Goal: Task Accomplishment & Management: Complete application form

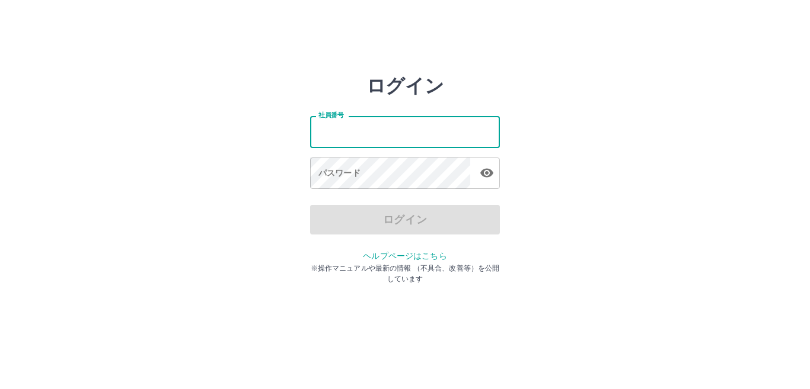
type input "*******"
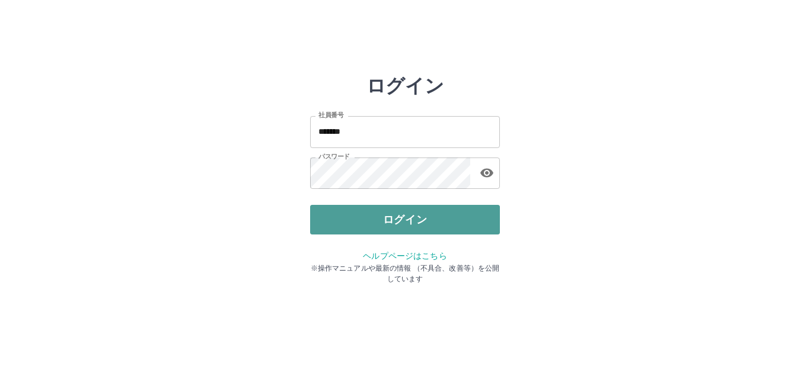
click at [356, 216] on button "ログイン" at bounding box center [405, 220] width 190 height 30
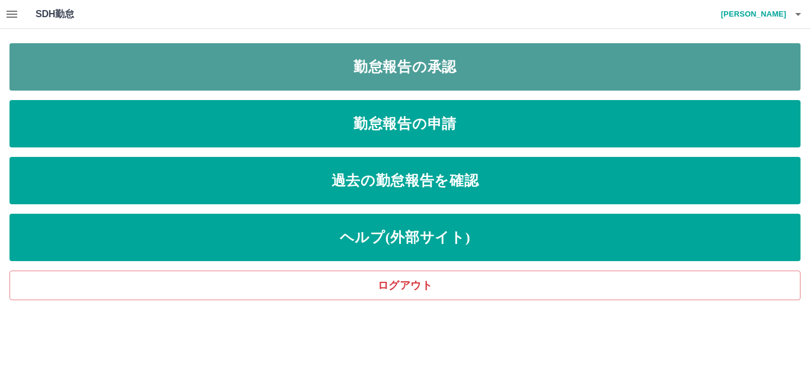
click at [445, 65] on link "勤怠報告の承認" at bounding box center [404, 66] width 791 height 47
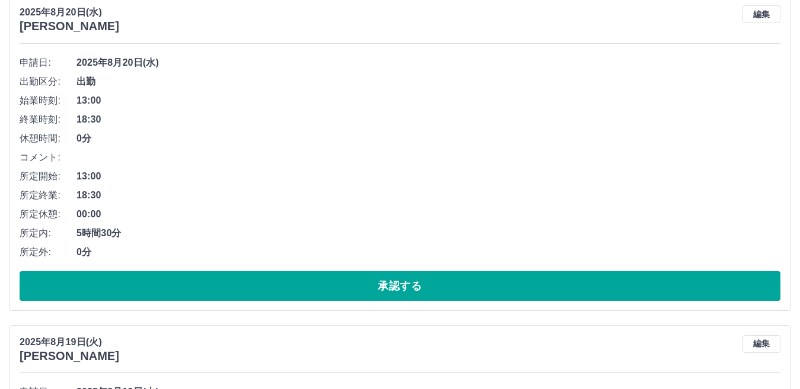
scroll to position [830, 0]
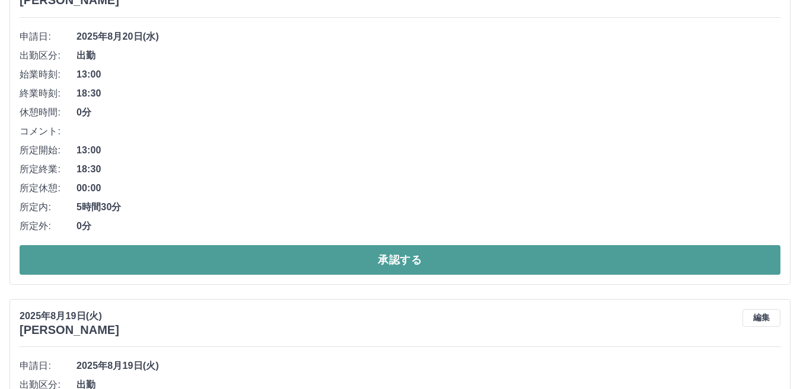
click at [209, 260] on button "承認する" at bounding box center [400, 260] width 760 height 30
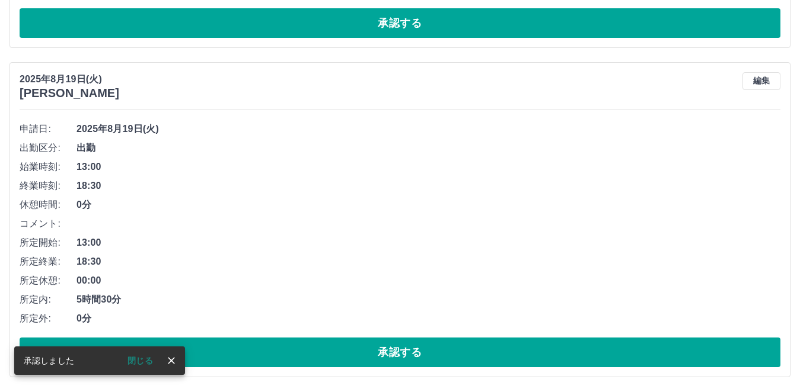
scroll to position [737, 0]
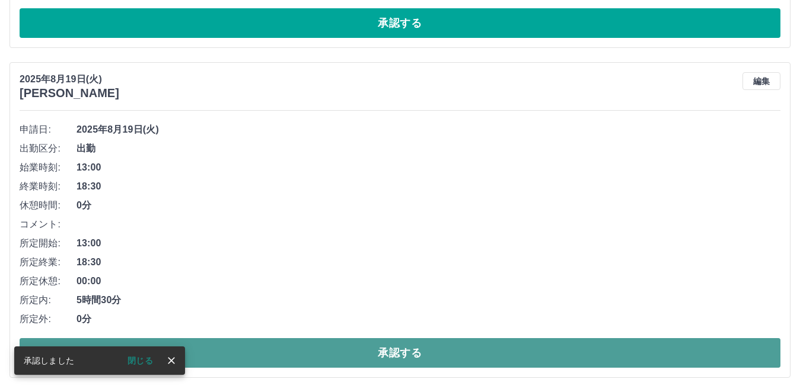
click at [225, 357] on button "承認する" at bounding box center [400, 353] width 760 height 30
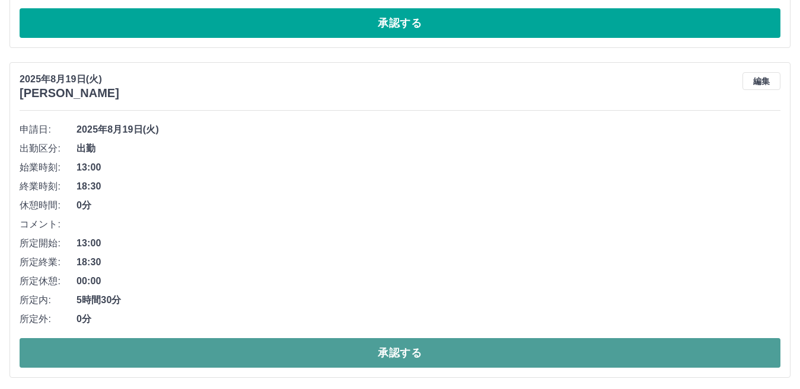
click at [241, 358] on button "承認する" at bounding box center [400, 353] width 760 height 30
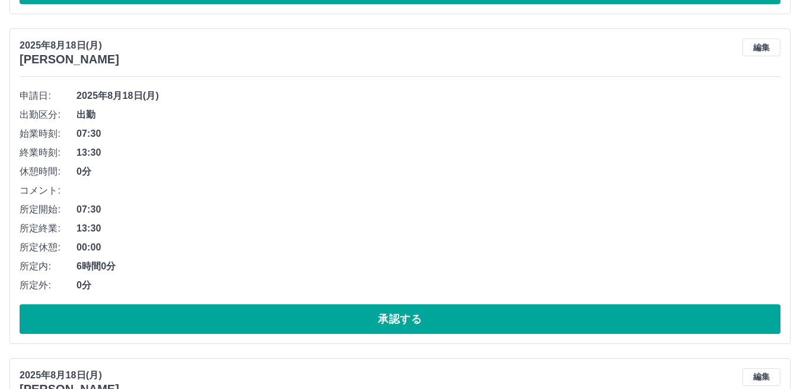
scroll to position [830, 0]
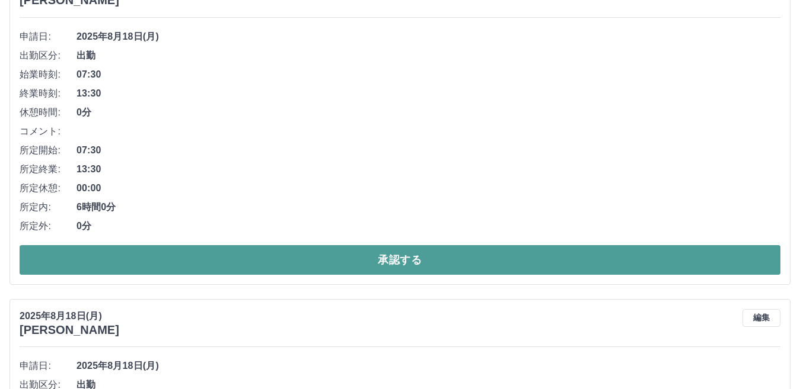
click at [310, 259] on button "承認する" at bounding box center [400, 260] width 760 height 30
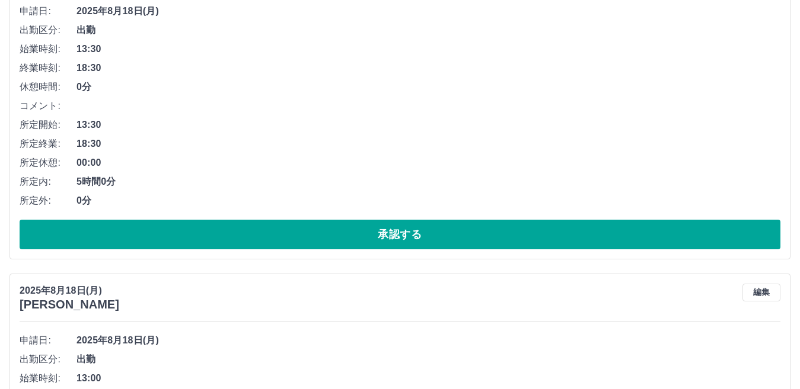
scroll to position [796, 0]
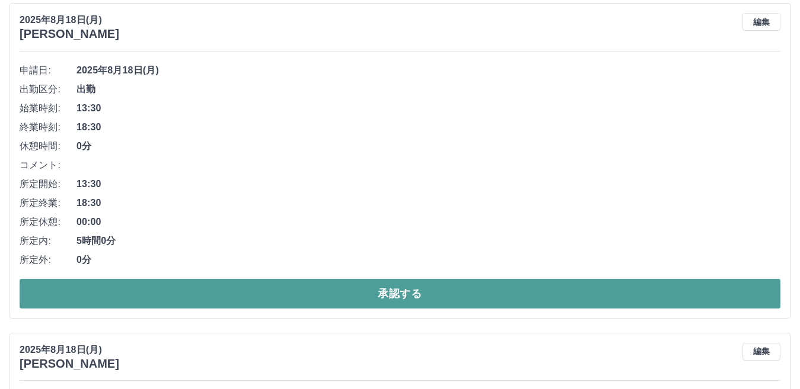
click at [307, 295] on button "承認する" at bounding box center [400, 294] width 760 height 30
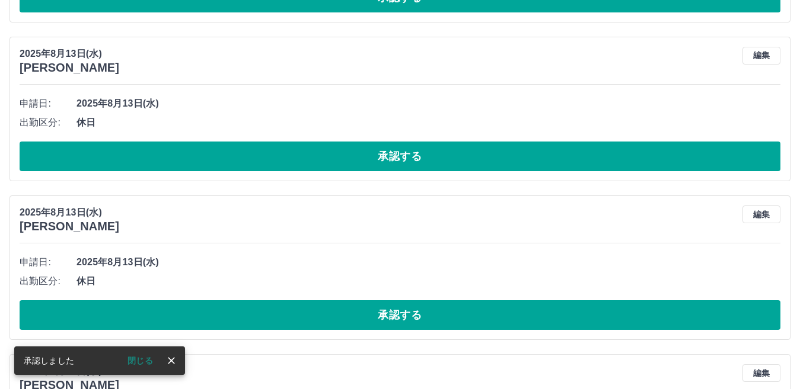
scroll to position [762, 0]
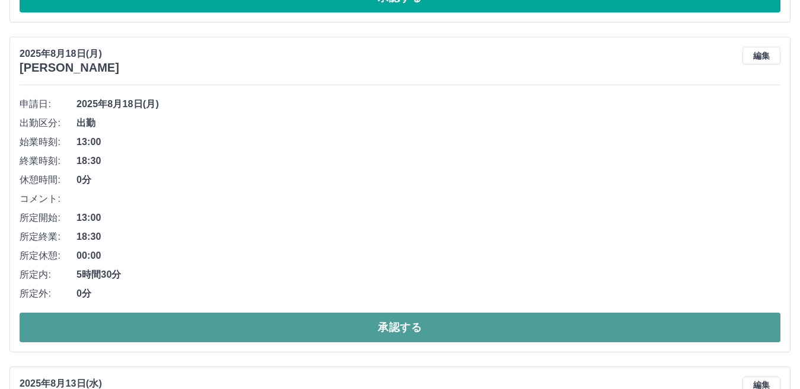
click at [185, 329] on button "承認する" at bounding box center [400, 328] width 760 height 30
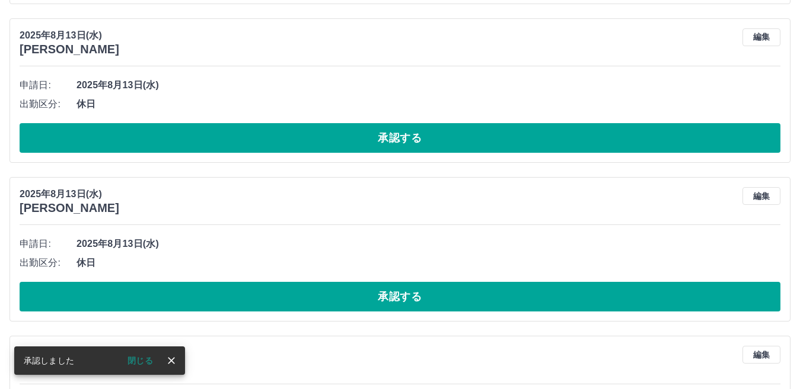
scroll to position [610, 0]
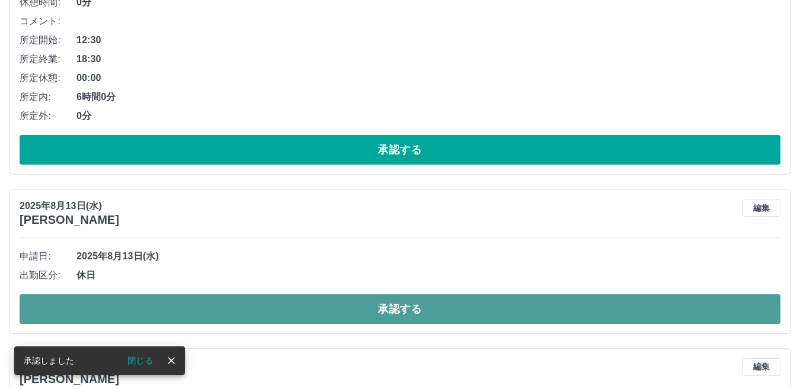
click at [212, 311] on button "承認する" at bounding box center [400, 310] width 760 height 30
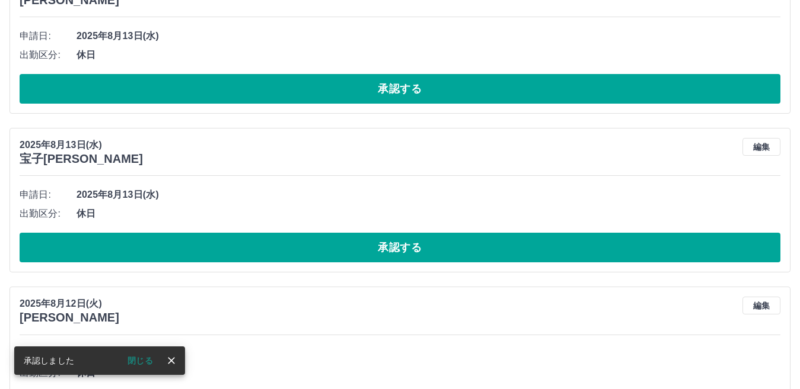
scroll to position [1084, 0]
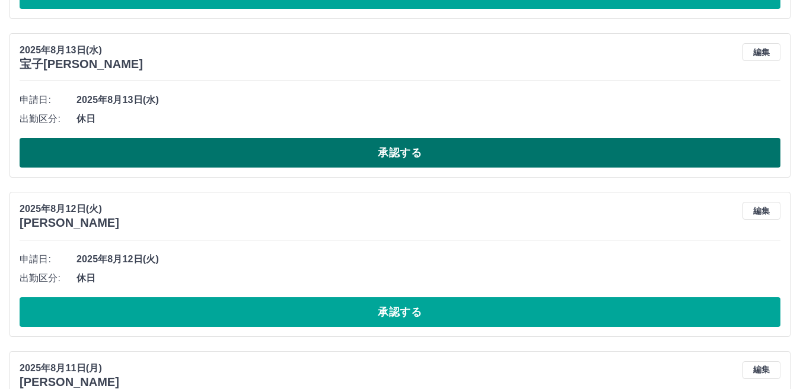
click at [203, 149] on button "承認する" at bounding box center [400, 153] width 760 height 30
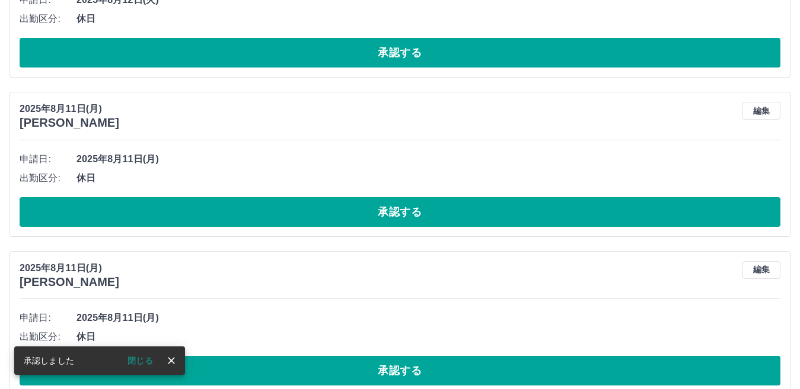
scroll to position [1203, 0]
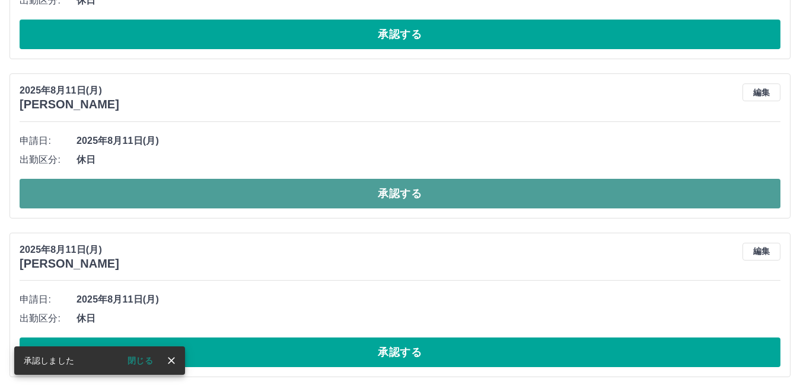
click at [205, 194] on button "承認する" at bounding box center [400, 194] width 760 height 30
click at [190, 191] on button "承認する" at bounding box center [400, 194] width 760 height 30
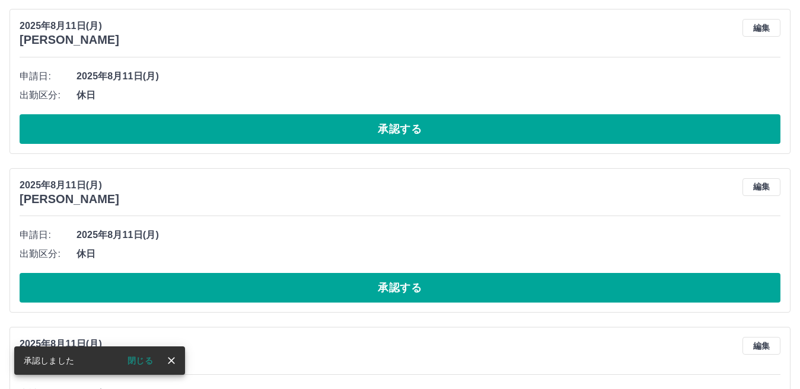
scroll to position [1262, 0]
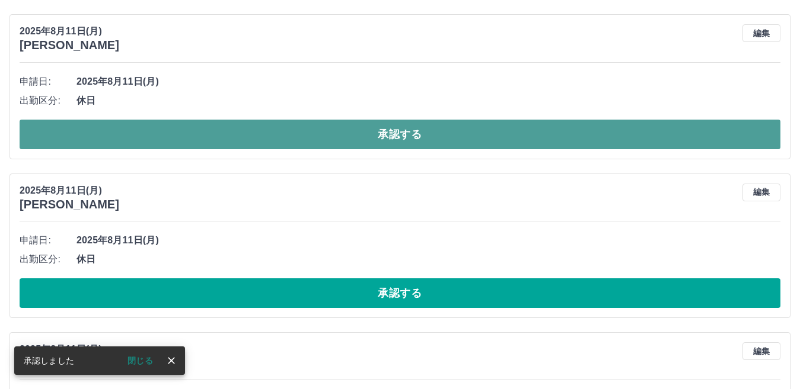
click at [273, 130] on button "承認する" at bounding box center [400, 135] width 760 height 30
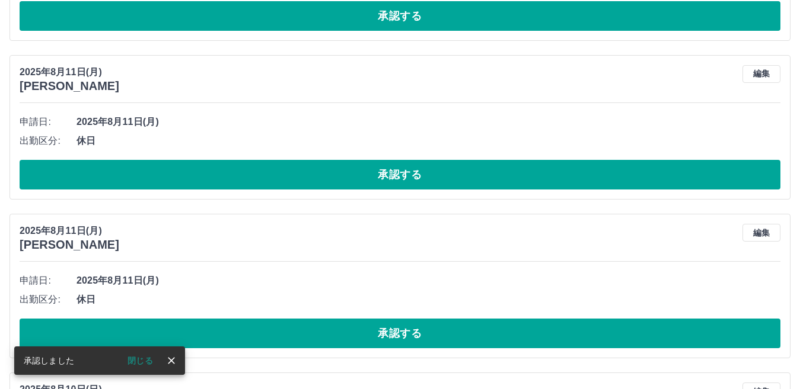
scroll to position [1221, 0]
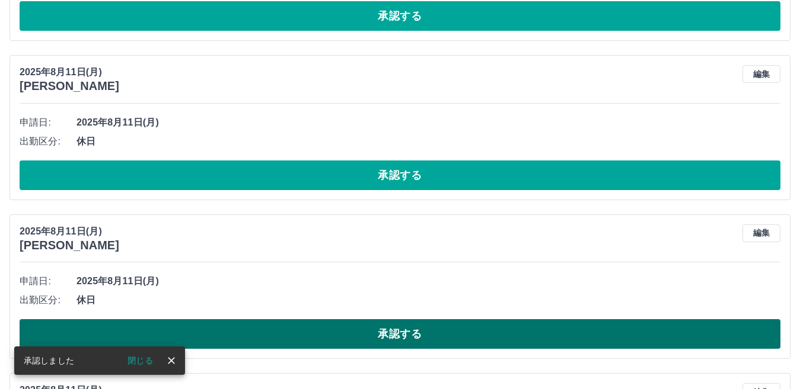
click at [314, 336] on button "承認する" at bounding box center [400, 334] width 760 height 30
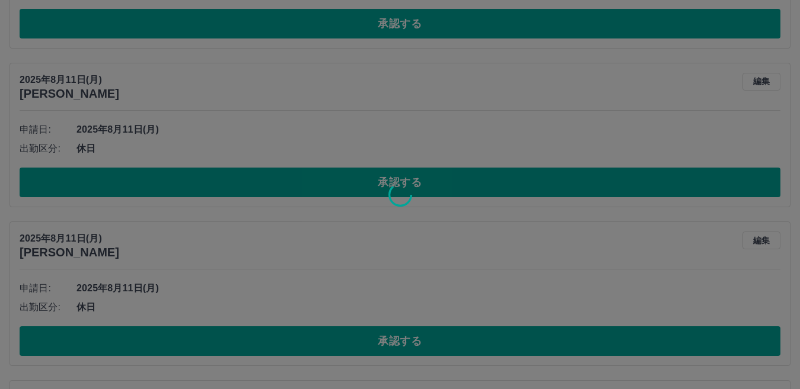
scroll to position [1399, 0]
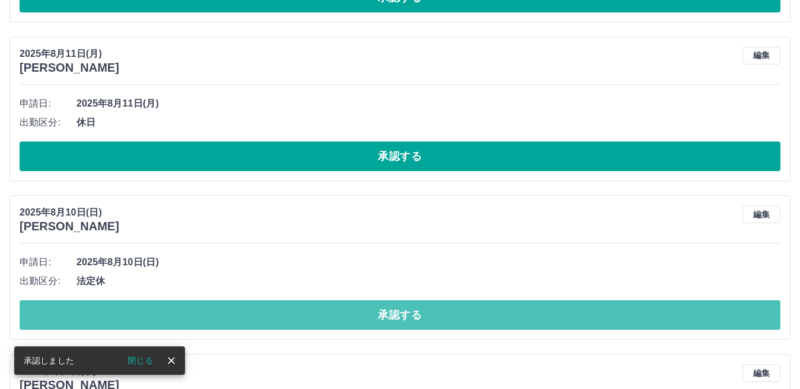
click at [314, 314] on button "承認する" at bounding box center [400, 316] width 760 height 30
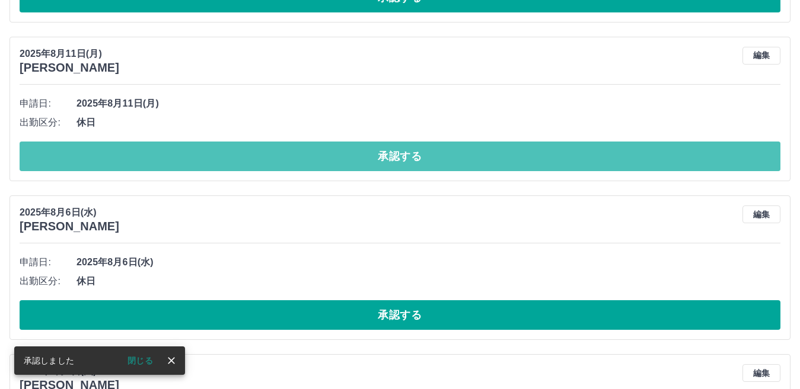
click at [281, 159] on button "承認する" at bounding box center [400, 157] width 760 height 30
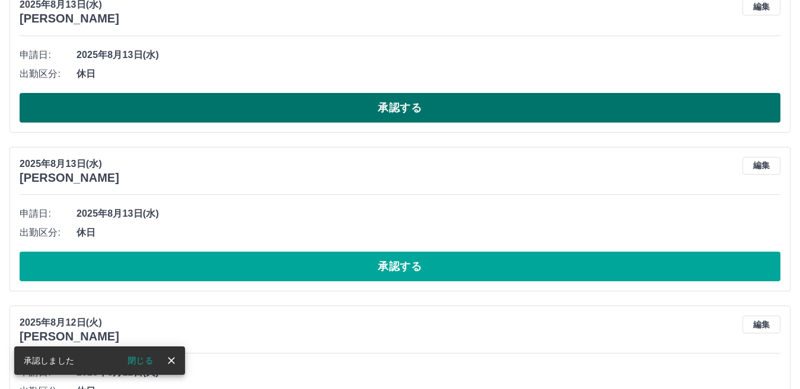
scroll to position [816, 0]
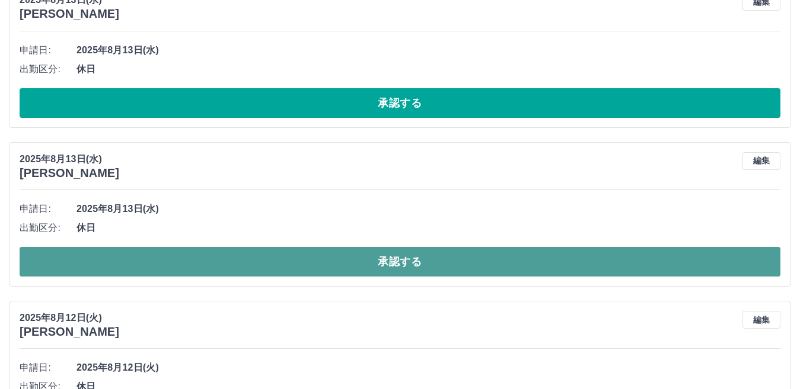
click at [318, 262] on button "承認する" at bounding box center [400, 262] width 760 height 30
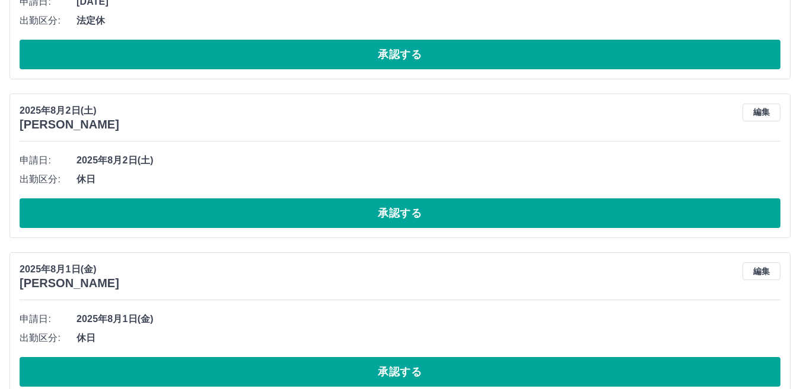
scroll to position [1842, 0]
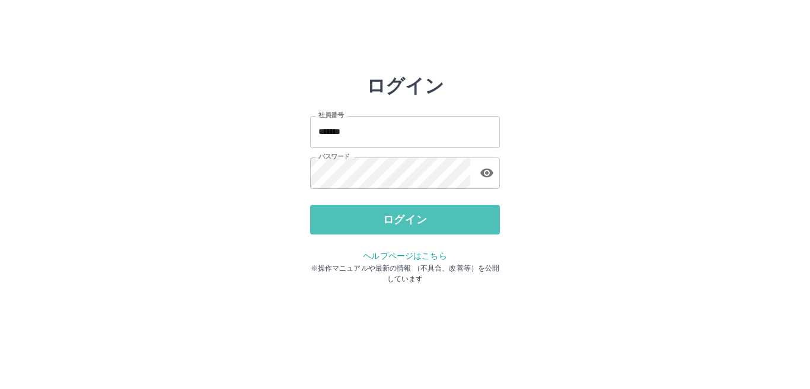
click at [335, 227] on button "ログイン" at bounding box center [405, 220] width 190 height 30
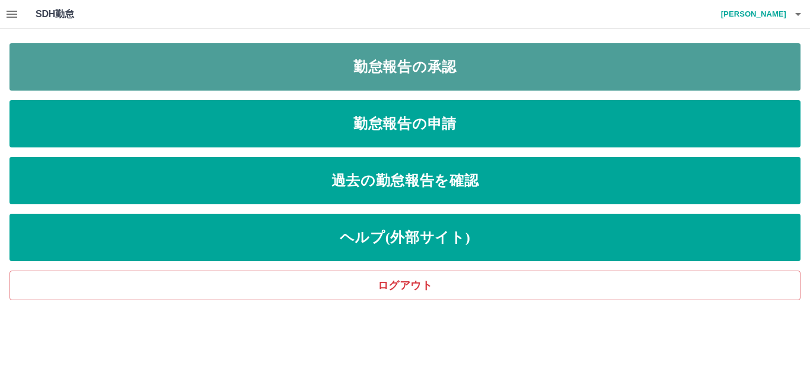
click at [196, 73] on link "勤怠報告の承認" at bounding box center [404, 66] width 791 height 47
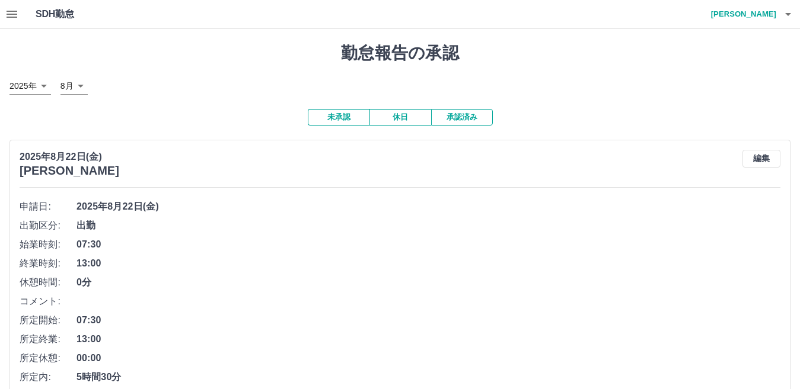
click at [13, 14] on icon "button" at bounding box center [12, 14] width 11 height 7
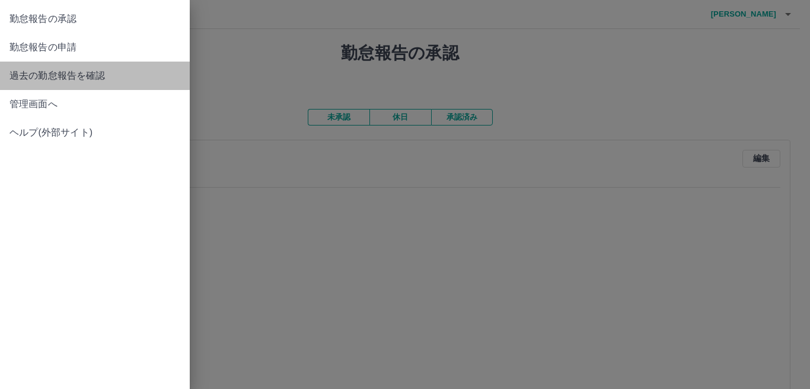
click at [67, 79] on span "過去の勤怠報告を確認" at bounding box center [94, 76] width 171 height 14
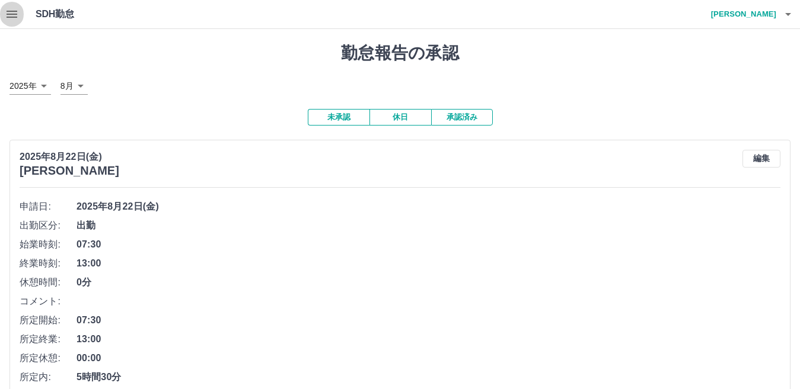
click at [12, 15] on icon "button" at bounding box center [12, 14] width 11 height 7
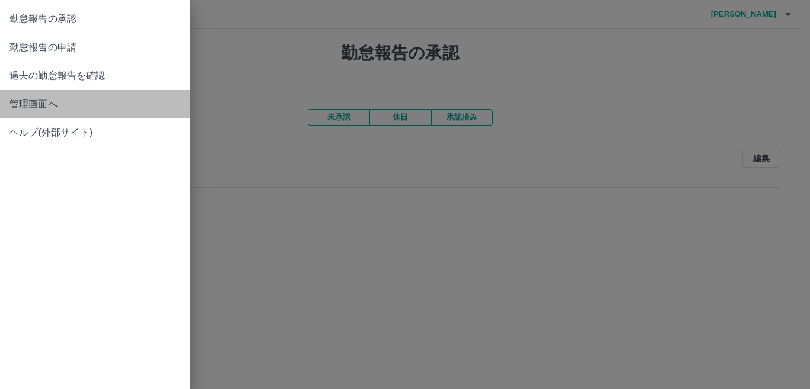
click at [63, 104] on span "管理画面へ" at bounding box center [94, 104] width 171 height 14
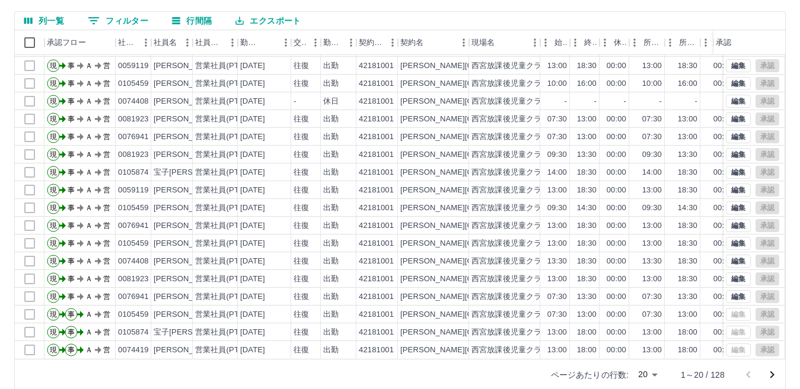
scroll to position [111, 0]
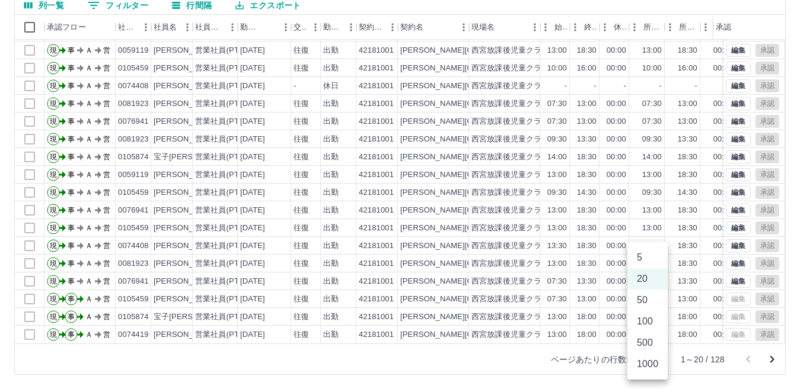
click at [652, 357] on body "SDH勤怠 枡川　須磨子 勤務実績承認 前月 2025年08月 次月 今月 月選択 承認モード 削除モード 一括承認 列一覧 0 フィルター 行間隔 エクスポ…" at bounding box center [405, 139] width 810 height 501
click at [648, 321] on li "100" at bounding box center [647, 321] width 40 height 21
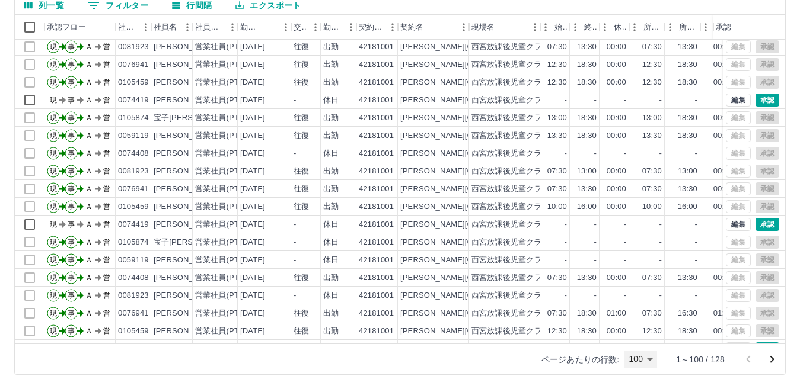
scroll to position [1484, 0]
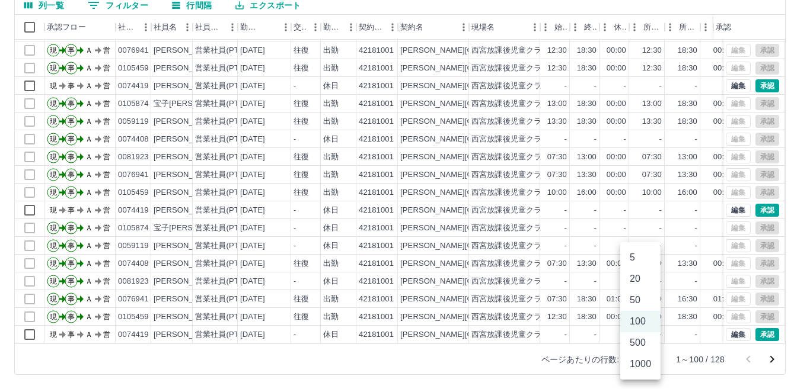
click at [647, 358] on body "SDH勤怠 枡川　須磨子 勤務実績承認 前月 2025年08月 次月 今月 月選択 承認モード 削除モード 一括承認 列一覧 0 フィルター 行間隔 エクスポ…" at bounding box center [405, 139] width 810 height 501
click at [643, 346] on li "500" at bounding box center [640, 343] width 40 height 21
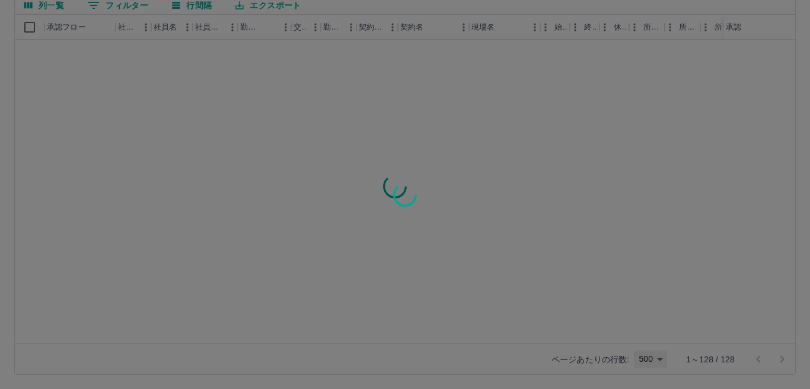
type input "***"
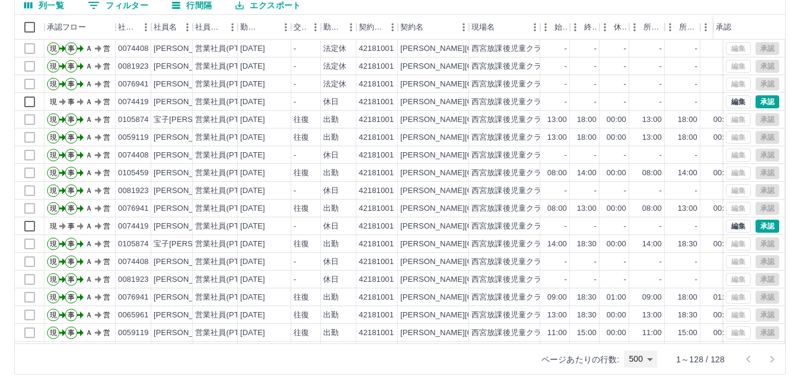
scroll to position [1982, 0]
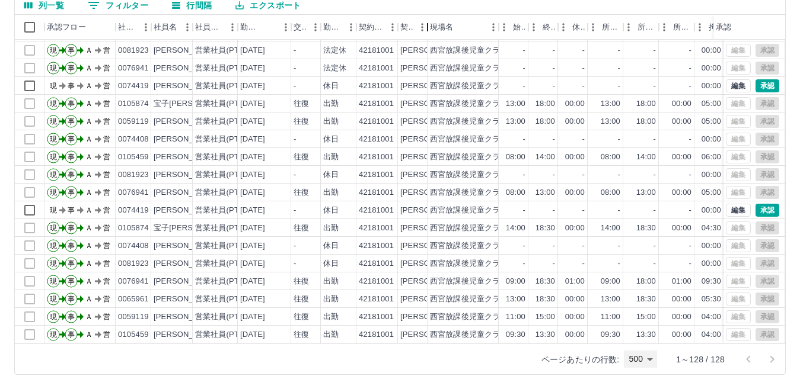
drag, startPoint x: 466, startPoint y: 23, endPoint x: 408, endPoint y: 14, distance: 59.3
click at [408, 14] on div "列一覧 0 フィルター 行間隔 エクスポート 承認フロー 社員番号 社員名 社員区分 勤務日 交通費 勤務区分 契約コード 契約名 現場名 始業 終業 休憩 …" at bounding box center [399, 185] width 771 height 379
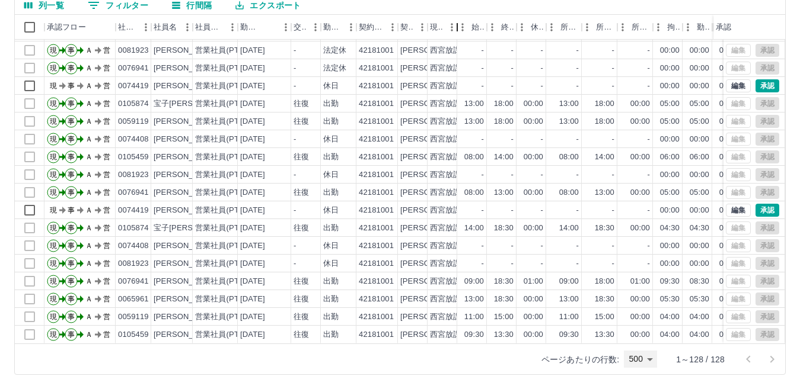
drag, startPoint x: 498, startPoint y: 24, endPoint x: 429, endPoint y: 22, distance: 68.8
click at [429, 22] on div "承認フロー 社員番号 社員名 社員区分 勤務日 交通費 勤務区分 契約コード 契約名 現場名 始業 終業 休憩 所定開始 所定終業 所定休憩 拘束 勤務 遅刻…" at bounding box center [460, 27] width 890 height 25
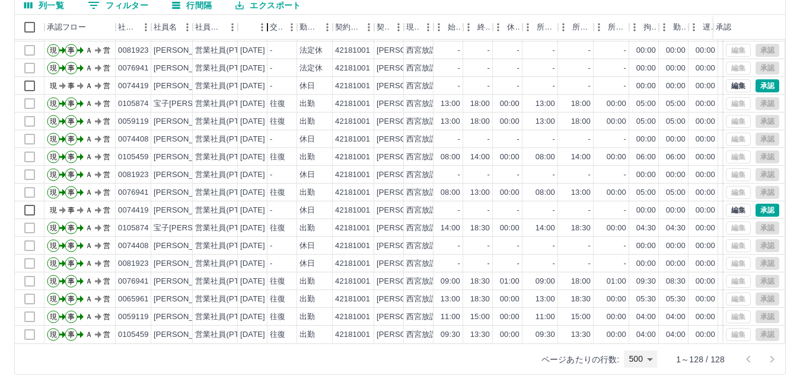
drag, startPoint x: 289, startPoint y: 21, endPoint x: 248, endPoint y: 21, distance: 40.9
click at [248, 21] on div "勤務日" at bounding box center [253, 27] width 30 height 25
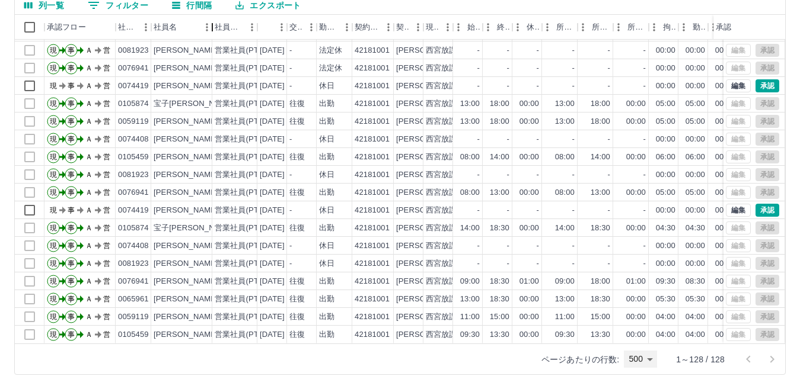
drag, startPoint x: 193, startPoint y: 24, endPoint x: 213, endPoint y: 24, distance: 19.6
click at [213, 24] on div "社員名" at bounding box center [212, 27] width 14 height 25
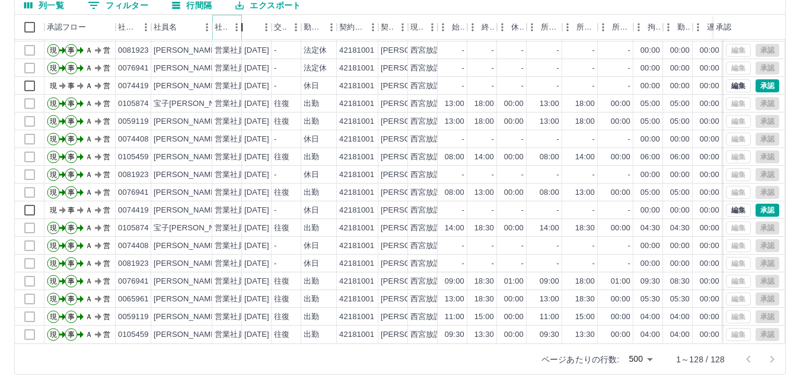
drag, startPoint x: 254, startPoint y: 23, endPoint x: 228, endPoint y: 23, distance: 26.1
click at [228, 23] on div "社員区分" at bounding box center [227, 27] width 30 height 25
drag, startPoint x: 406, startPoint y: 25, endPoint x: 395, endPoint y: 24, distance: 10.7
click at [395, 24] on div "契約名" at bounding box center [393, 27] width 30 height 25
drag, startPoint x: 407, startPoint y: 26, endPoint x: 389, endPoint y: 25, distance: 17.2
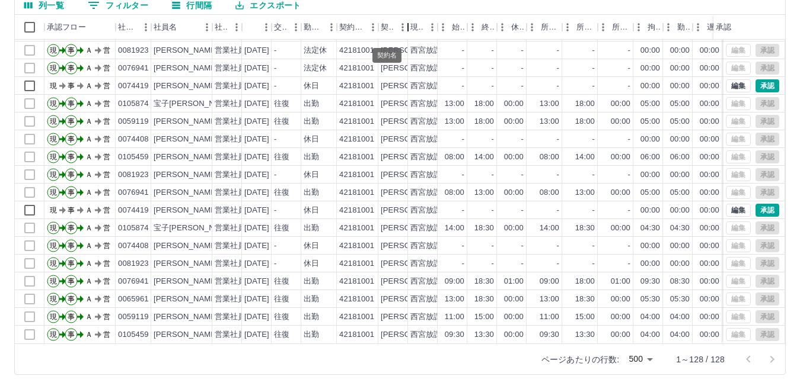
click at [389, 25] on div "契約名" at bounding box center [393, 27] width 30 height 25
drag, startPoint x: 435, startPoint y: 26, endPoint x: 420, endPoint y: 27, distance: 15.4
click at [420, 27] on div "現場名" at bounding box center [423, 27] width 30 height 25
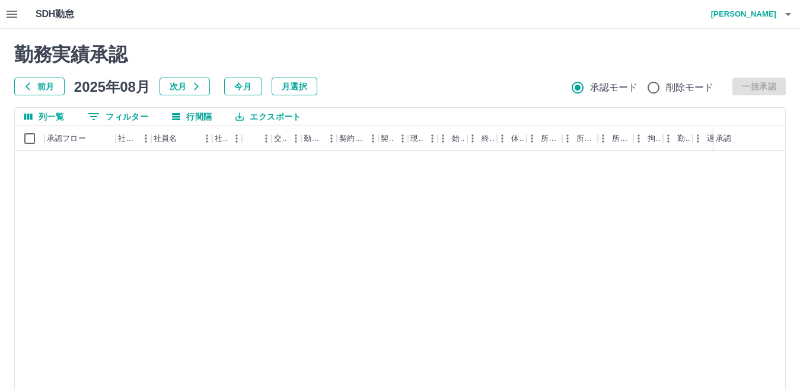
scroll to position [1541, 0]
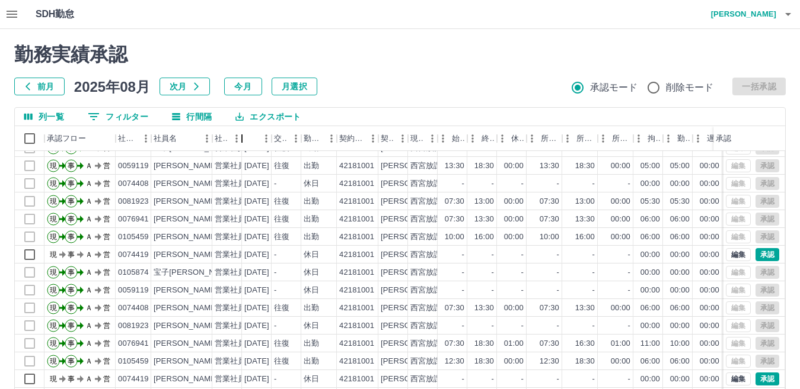
drag, startPoint x: 239, startPoint y: 130, endPoint x: 228, endPoint y: 130, distance: 11.3
click at [228, 130] on div "社員区分" at bounding box center [227, 138] width 30 height 25
drag, startPoint x: 244, startPoint y: 135, endPoint x: 227, endPoint y: 134, distance: 17.2
click at [227, 134] on div "社員区分" at bounding box center [227, 138] width 30 height 25
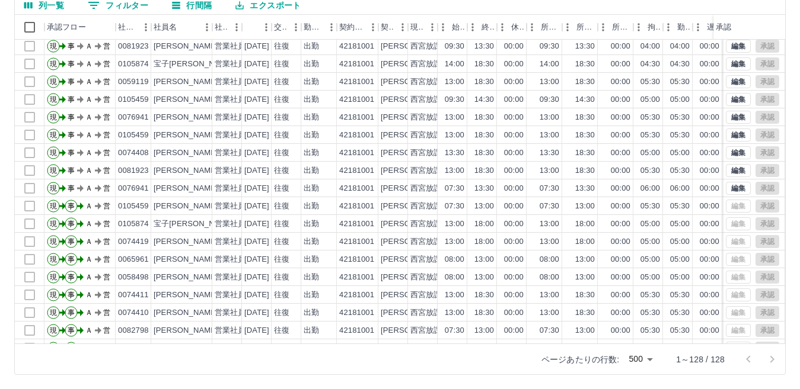
scroll to position [0, 0]
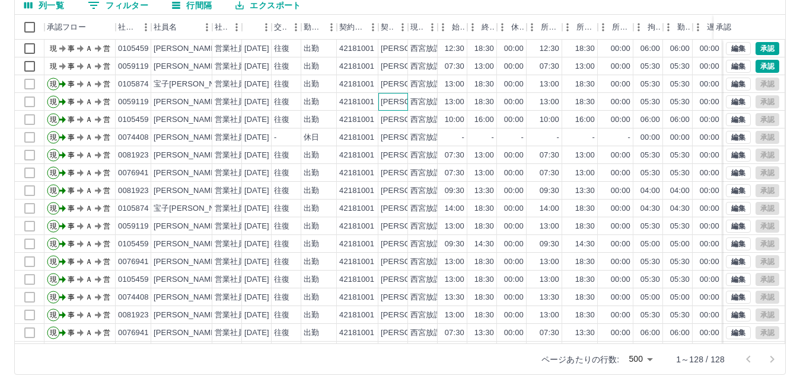
click at [397, 104] on div "[PERSON_NAME][GEOGRAPHIC_DATA]" at bounding box center [454, 102] width 146 height 11
drag, startPoint x: 397, startPoint y: 104, endPoint x: 464, endPoint y: 69, distance: 75.3
click at [464, 71] on div "07:30" at bounding box center [455, 66] width 20 height 11
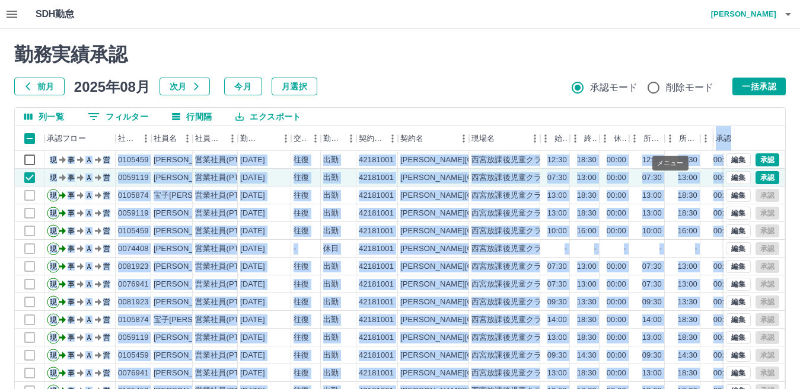
drag, startPoint x: 46, startPoint y: 322, endPoint x: 677, endPoint y: 136, distance: 657.7
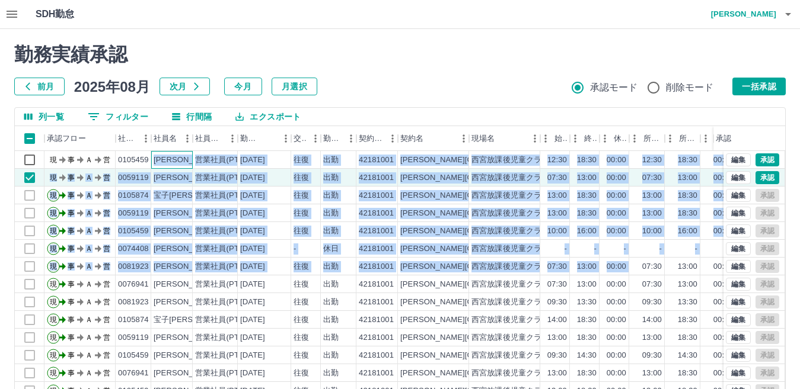
drag, startPoint x: 155, startPoint y: 160, endPoint x: 636, endPoint y: 269, distance: 492.8
click at [636, 269] on div "現 事 Ａ 営 0105459 湊　円加 営業社員(PT契約) 2025-08-22 往復 出勤 42181001 三原市 西宮放課後児童クラブ 12:30 …" at bounding box center [501, 329] width 973 height 356
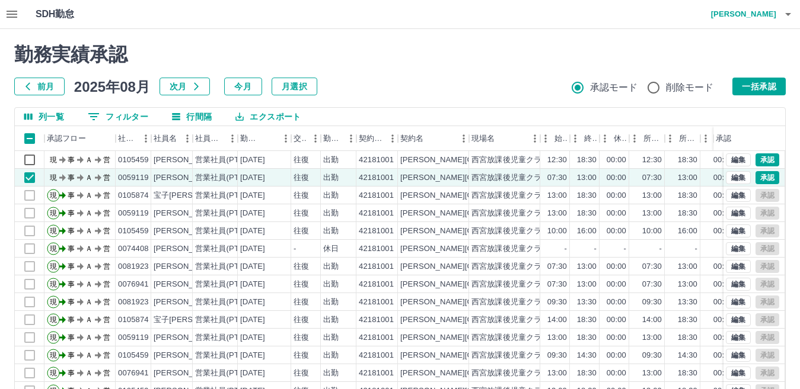
click at [485, 44] on h2 "勤務実績承認" at bounding box center [399, 54] width 771 height 23
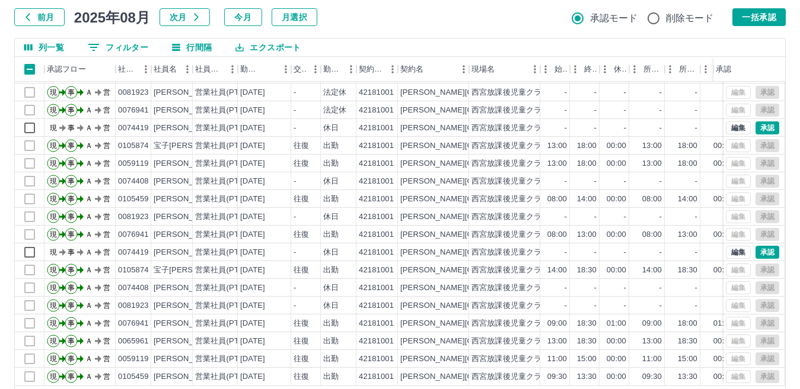
scroll to position [111, 0]
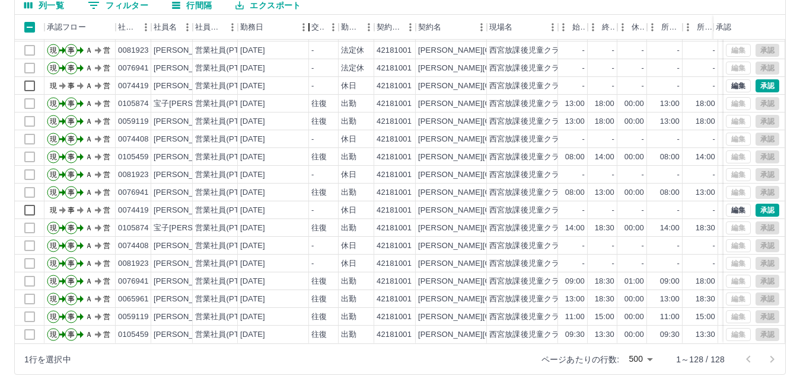
drag, startPoint x: 285, startPoint y: 25, endPoint x: 303, endPoint y: 26, distance: 17.8
click at [303, 26] on div "勤務日" at bounding box center [309, 27] width 14 height 25
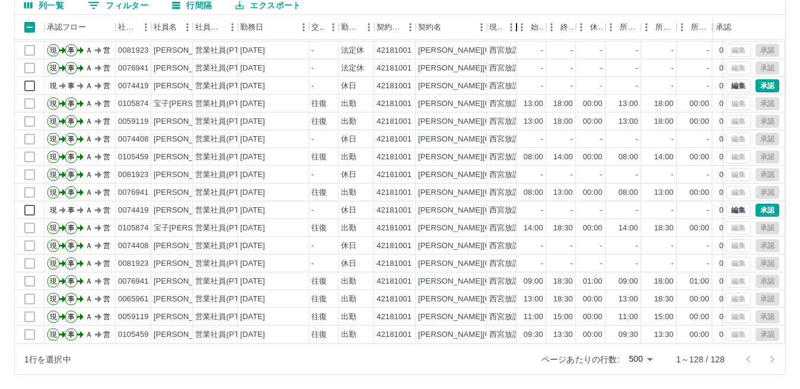
drag, startPoint x: 557, startPoint y: 21, endPoint x: 489, endPoint y: 21, distance: 67.6
click at [489, 21] on div "承認フロー 社員番号 社員名 社員区分 勤務日 交通費 勤務区分 契約コード 契約名 現場名 始業 終業 休憩 所定開始 所定終業 所定休憩 拘束 勤務 遅刻…" at bounding box center [454, 27] width 878 height 25
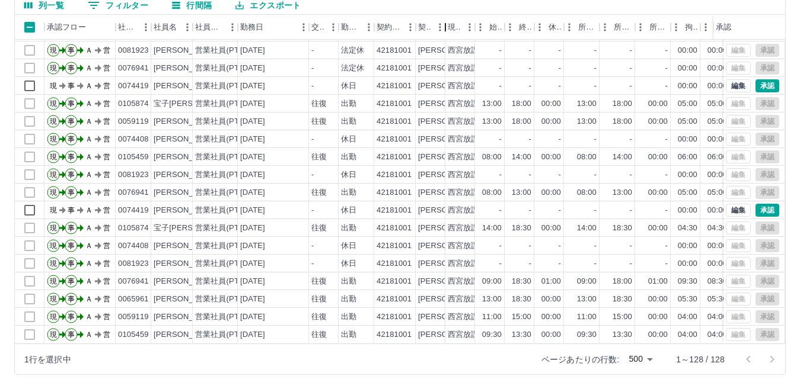
drag, startPoint x: 488, startPoint y: 25, endPoint x: 418, endPoint y: 23, distance: 69.4
click at [418, 23] on div "承認フロー 社員番号 社員名 社員区分 勤務日 交通費 勤務区分 契約コード 契約名 現場名 始業 終業 休憩 所定開始 所定終業 所定休憩 拘束 勤務 遅刻…" at bounding box center [469, 27] width 908 height 25
drag, startPoint x: 611, startPoint y: 52, endPoint x: 557, endPoint y: 59, distance: 55.0
click at [557, 59] on div "-" at bounding box center [549, 68] width 30 height 18
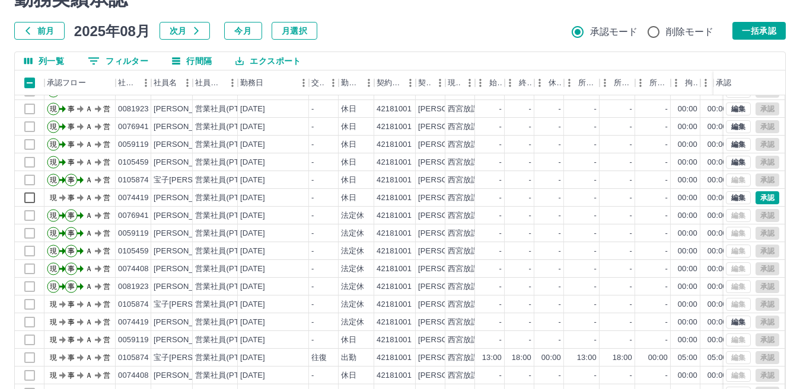
scroll to position [1015, 0]
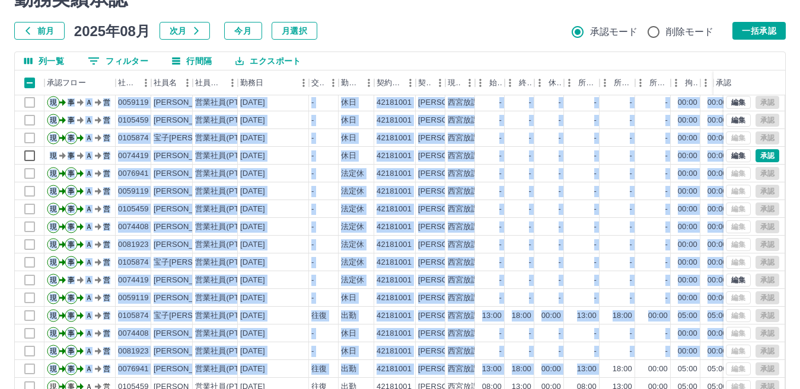
drag, startPoint x: 160, startPoint y: 154, endPoint x: 611, endPoint y: 361, distance: 495.9
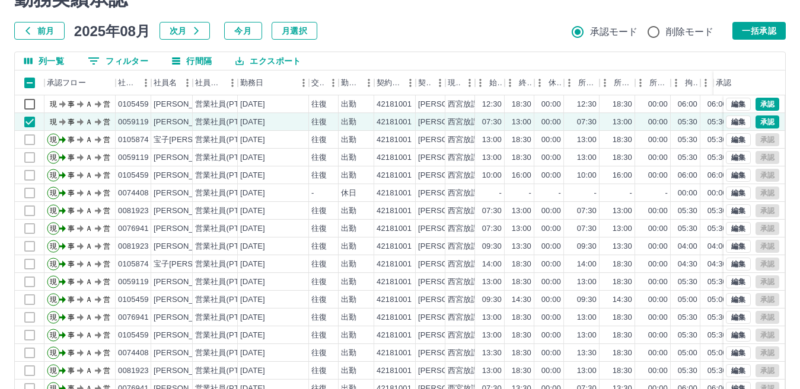
scroll to position [0, 0]
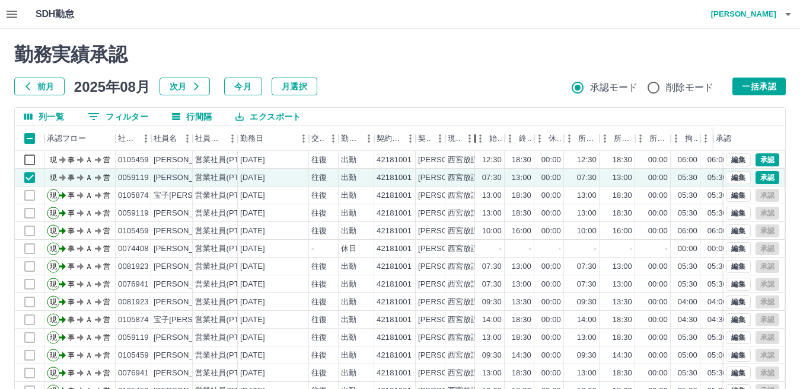
drag, startPoint x: 473, startPoint y: 135, endPoint x: 447, endPoint y: 138, distance: 26.2
click at [447, 138] on div "承認フロー 社員番号 社員名 社員区分 勤務日 交通費 勤務区分 契約コード 契約名 現場名 始業 終業 休憩 所定開始 所定終業 所定休憩 拘束 勤務 遅刻…" at bounding box center [469, 138] width 908 height 25
drag, startPoint x: 473, startPoint y: 135, endPoint x: 454, endPoint y: 139, distance: 19.3
click at [454, 139] on div "現場名" at bounding box center [460, 138] width 30 height 25
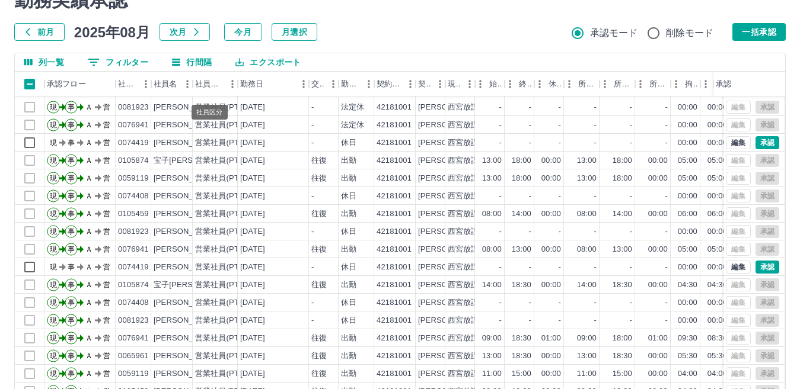
scroll to position [111, 0]
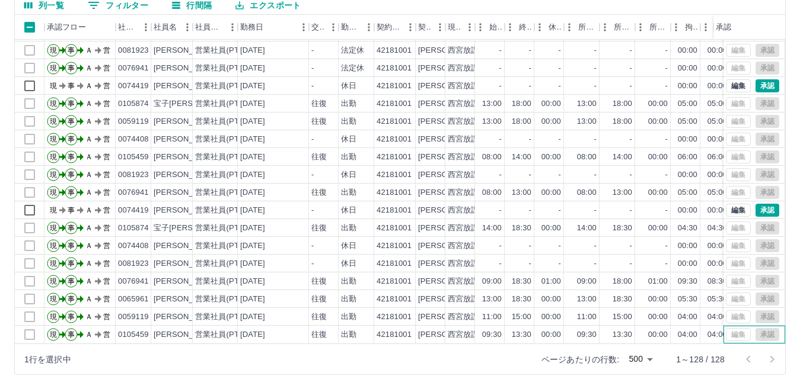
click at [755, 328] on div "編集 承認" at bounding box center [751, 334] width 53 height 13
click at [760, 328] on div "編集 承認" at bounding box center [751, 334] width 53 height 13
click at [796, 253] on div "勤務実績承認 前月 2025年08月 次月 今月 月選択 承認モード 削除モード 一括承認 列一覧 0 フィルター 行間隔 エクスポート 承認フロー 社員番号…" at bounding box center [400, 154] width 800 height 472
click at [730, 25] on div "承認" at bounding box center [722, 27] width 15 height 25
click at [752, 328] on div "編集 承認" at bounding box center [751, 334] width 53 height 13
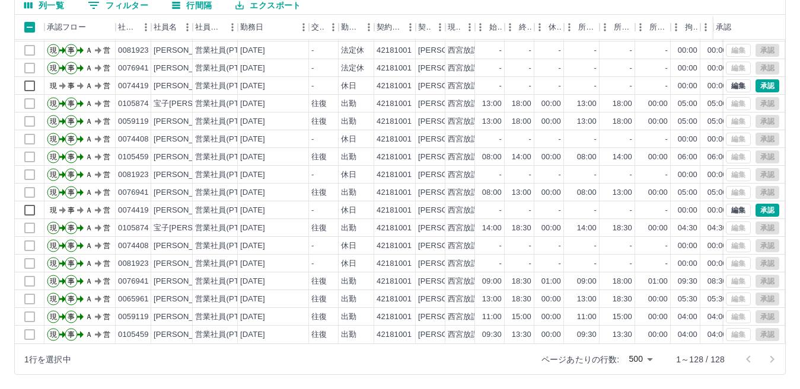
click at [793, 245] on div "勤務実績承認 前月 2025年08月 次月 今月 月選択 承認モード 削除モード 一括承認 列一覧 0 フィルター 行間隔 エクスポート 承認フロー 社員番号…" at bounding box center [400, 154] width 800 height 472
click at [28, 326] on div at bounding box center [30, 335] width 30 height 18
click at [52, 9] on button "列一覧" at bounding box center [44, 5] width 59 height 18
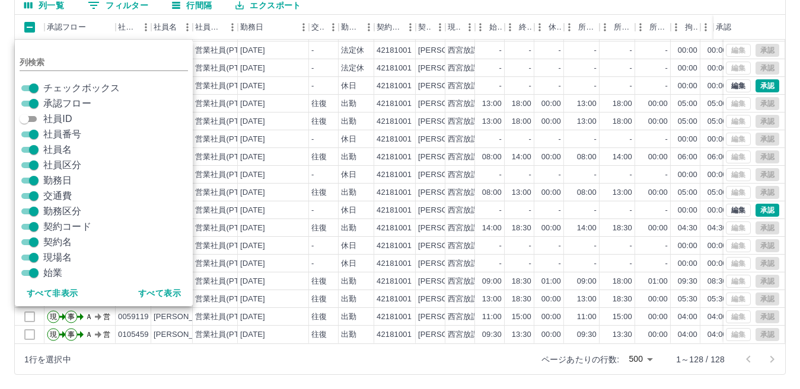
click at [55, 184] on span "勤務日" at bounding box center [57, 181] width 28 height 14
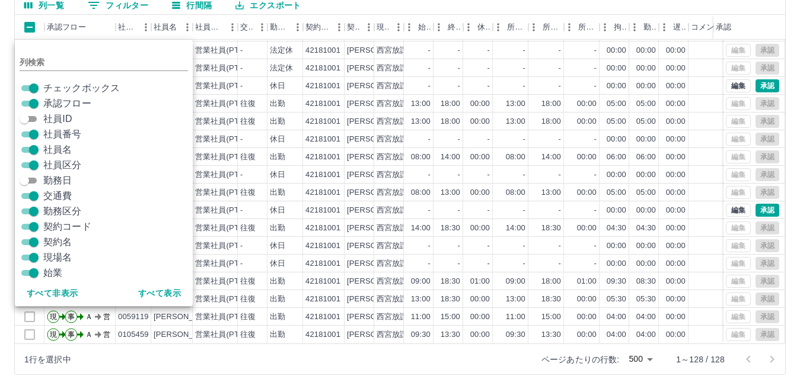
click at [73, 148] on div "社員名" at bounding box center [106, 149] width 173 height 15
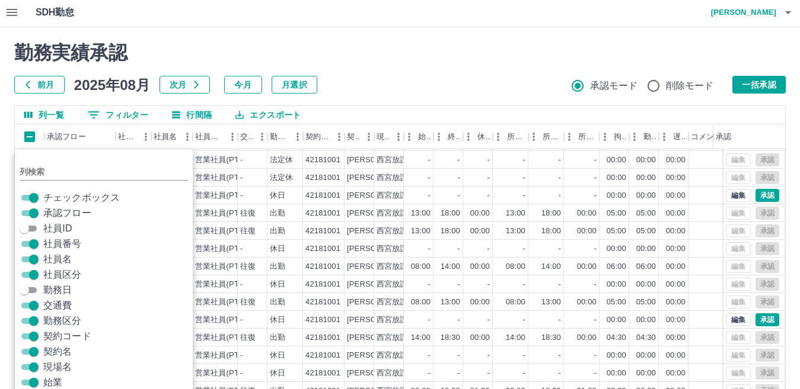
scroll to position [0, 0]
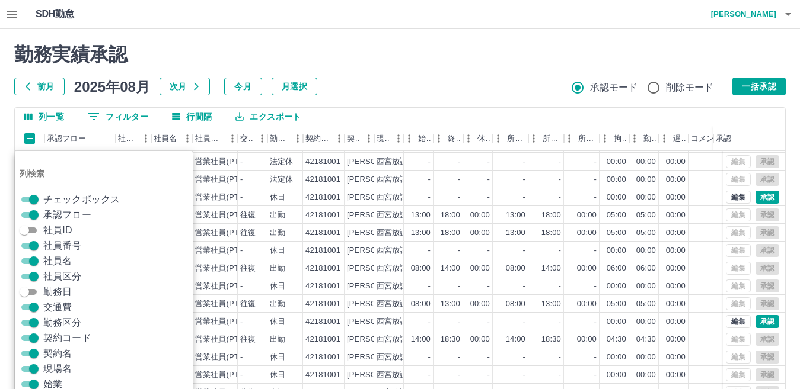
click at [392, 50] on h2 "勤務実績承認" at bounding box center [399, 54] width 771 height 23
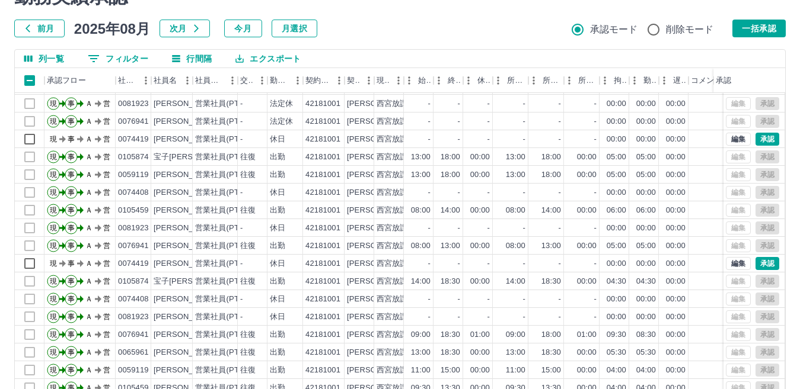
scroll to position [111, 0]
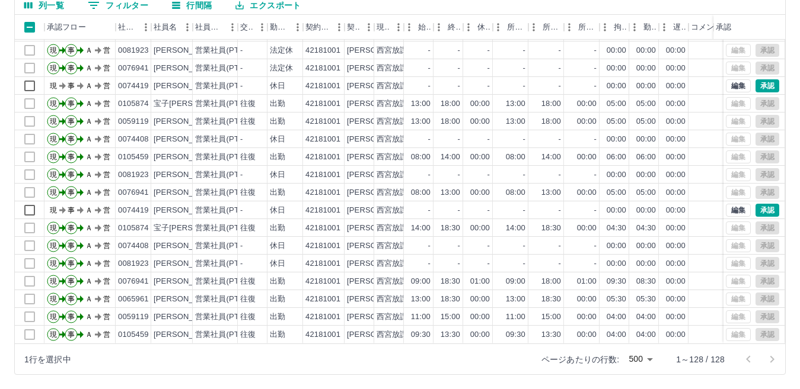
click at [794, 269] on div "勤務実績承認 前月 2025年08月 次月 今月 月選択 承認モード 削除モード 一括承認 列一覧 0 フィルター 行間隔 エクスポート 承認フロー 社員番号…" at bounding box center [400, 154] width 800 height 472
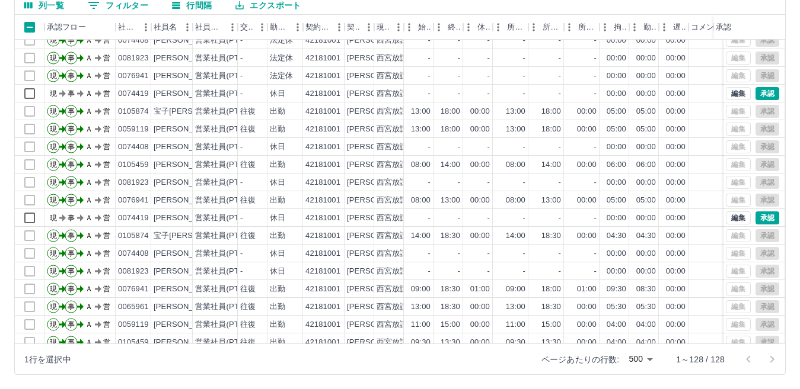
scroll to position [1982, 0]
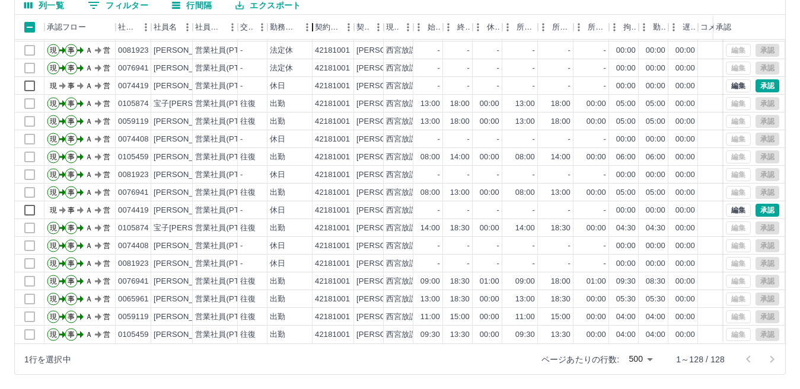
drag, startPoint x: 299, startPoint y: 24, endPoint x: 309, endPoint y: 23, distance: 9.5
click at [309, 23] on div "勤務区分" at bounding box center [312, 27] width 14 height 25
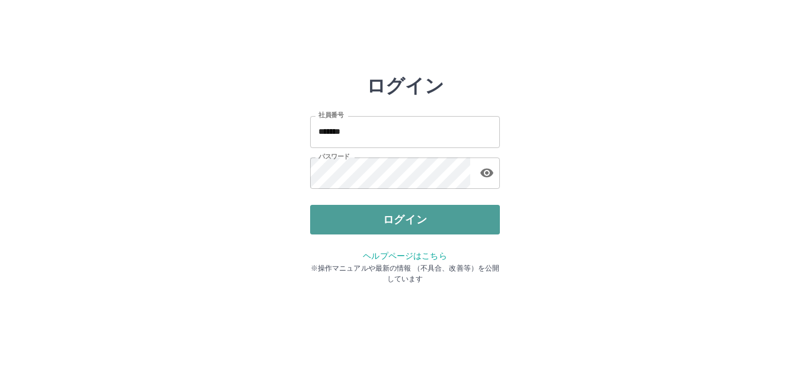
click at [332, 210] on button "ログイン" at bounding box center [405, 220] width 190 height 30
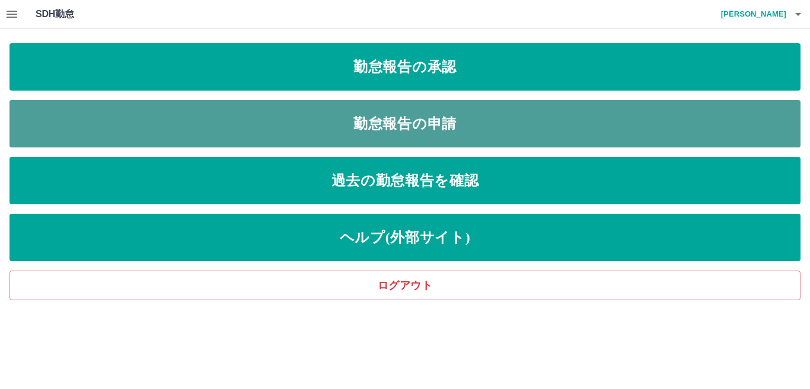
click at [212, 136] on link "勤怠報告の申請" at bounding box center [404, 123] width 791 height 47
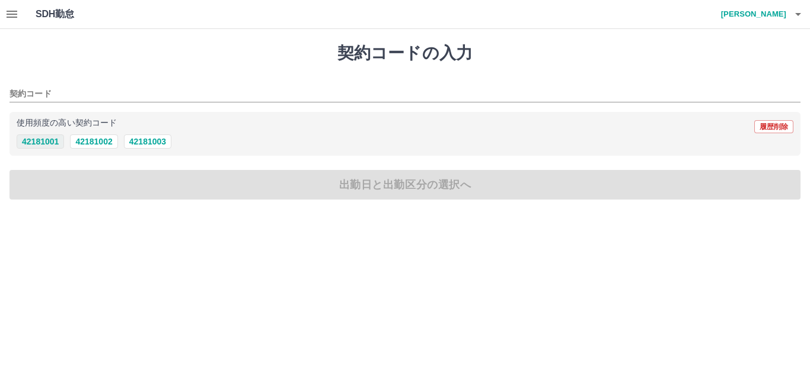
drag, startPoint x: 49, startPoint y: 143, endPoint x: 51, endPoint y: 154, distance: 10.8
click at [49, 144] on button "42181001" at bounding box center [40, 142] width 47 height 14
type input "********"
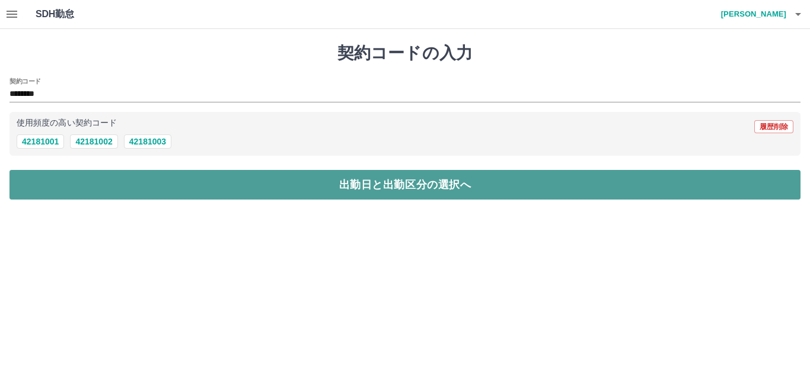
click at [67, 188] on button "出勤日と出勤区分の選択へ" at bounding box center [404, 185] width 791 height 30
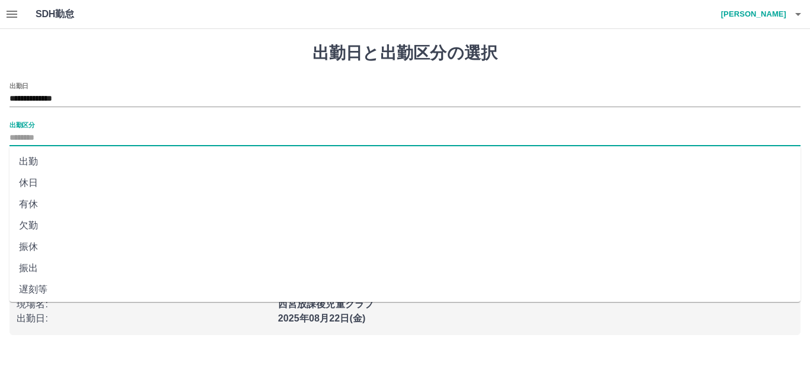
click at [44, 137] on input "出勤区分" at bounding box center [404, 138] width 791 height 15
click at [53, 164] on li "出勤" at bounding box center [404, 161] width 791 height 21
type input "**"
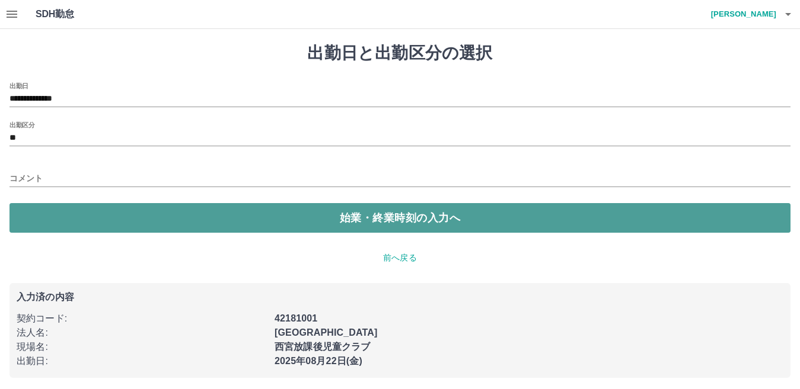
click at [56, 220] on button "始業・終業時刻の入力へ" at bounding box center [399, 218] width 781 height 30
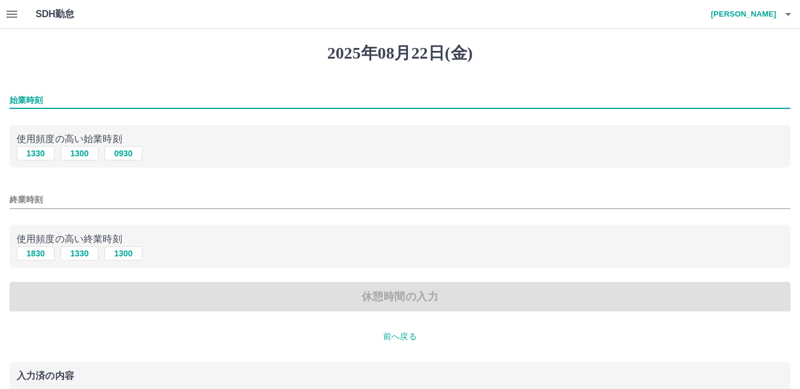
click at [60, 98] on input "始業時刻" at bounding box center [399, 100] width 781 height 17
type input "****"
click at [52, 196] on input "終業時刻" at bounding box center [399, 199] width 781 height 17
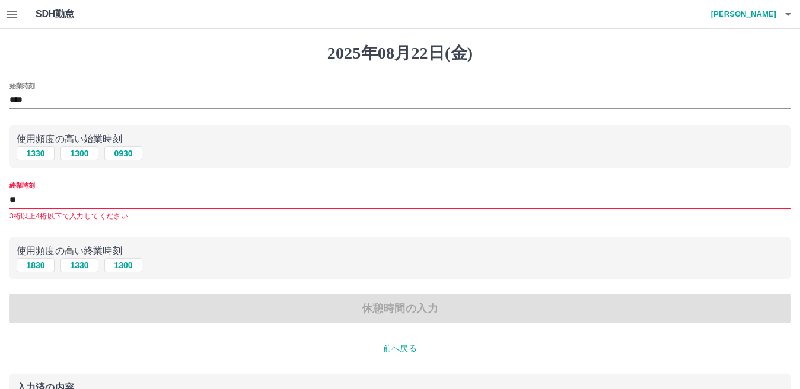
type input "*"
click at [45, 196] on input "終業時刻" at bounding box center [399, 199] width 781 height 17
type input "****"
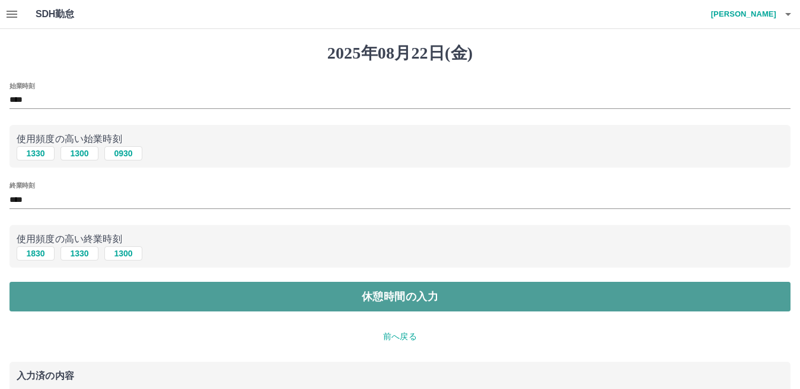
click at [97, 299] on button "休憩時間の入力" at bounding box center [399, 297] width 781 height 30
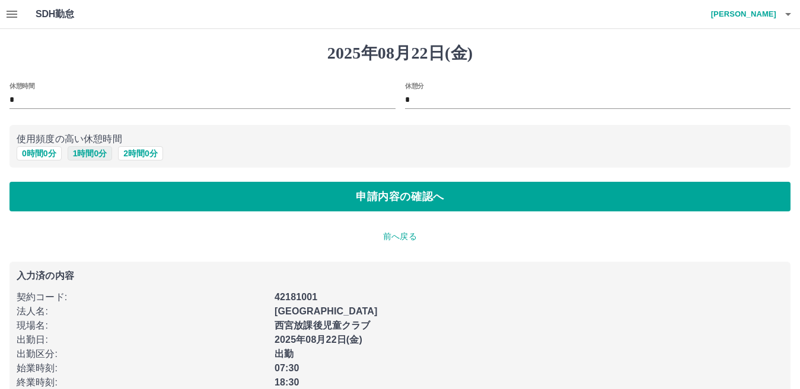
click at [89, 155] on button "1 時間 0 分" at bounding box center [90, 153] width 45 height 14
type input "*"
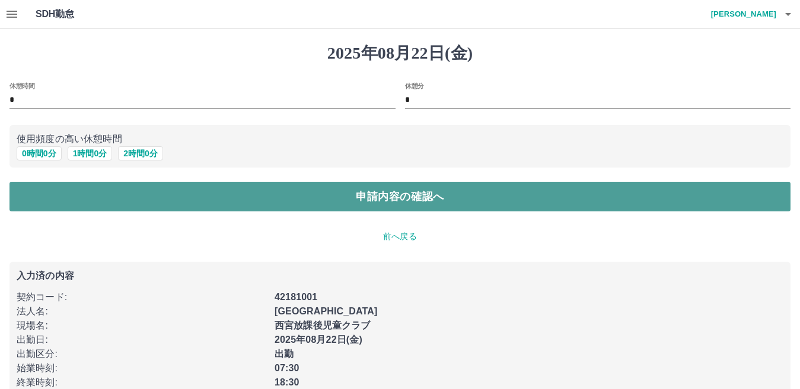
click at [95, 196] on button "申請内容の確認へ" at bounding box center [399, 197] width 781 height 30
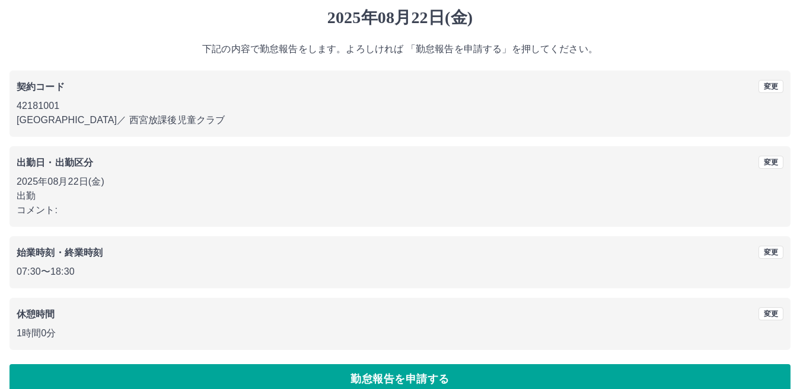
scroll to position [55, 0]
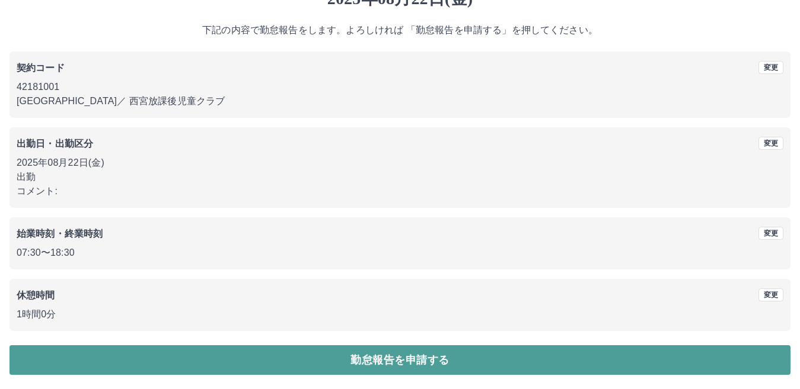
click at [117, 362] on button "勤怠報告を申請する" at bounding box center [399, 361] width 781 height 30
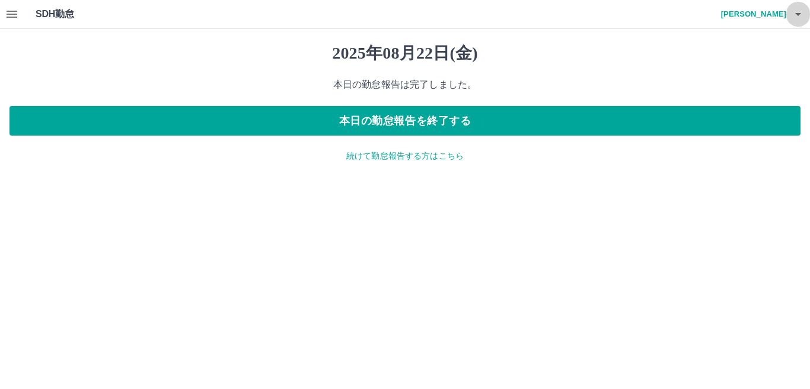
click at [797, 17] on icon "button" at bounding box center [798, 14] width 14 height 14
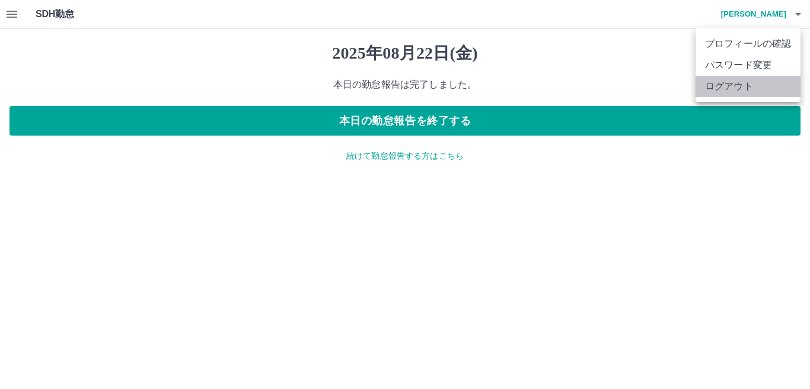
click at [757, 84] on li "ログアウト" at bounding box center [747, 86] width 105 height 21
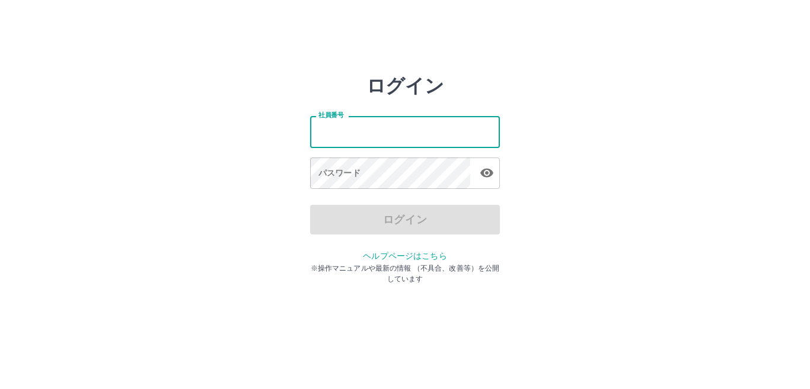
click at [356, 129] on input "社員番号" at bounding box center [405, 131] width 190 height 31
type input "*******"
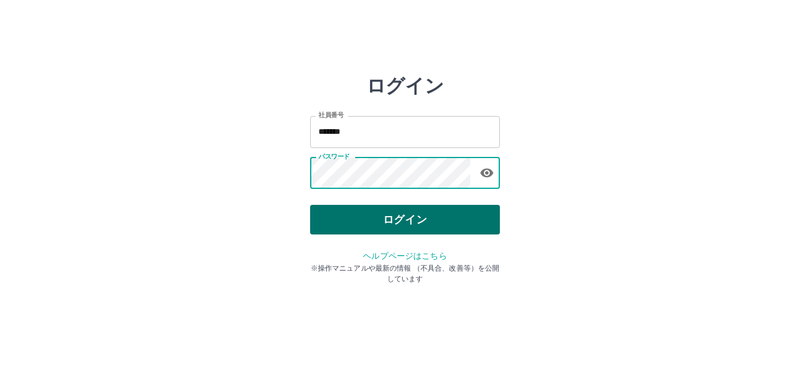
click at [347, 231] on button "ログイン" at bounding box center [405, 220] width 190 height 30
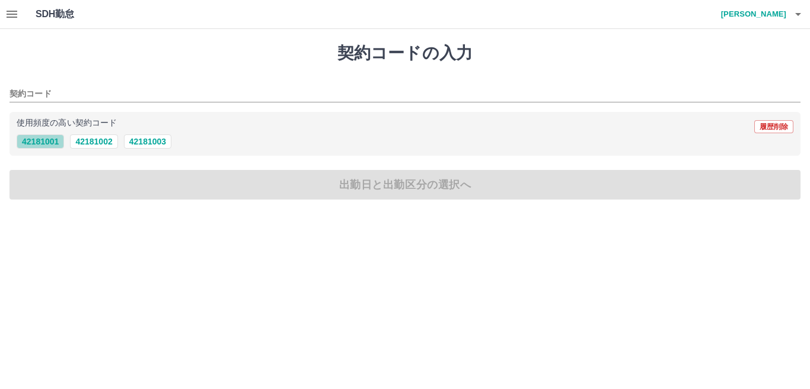
click at [40, 142] on button "42181001" at bounding box center [40, 142] width 47 height 14
type input "********"
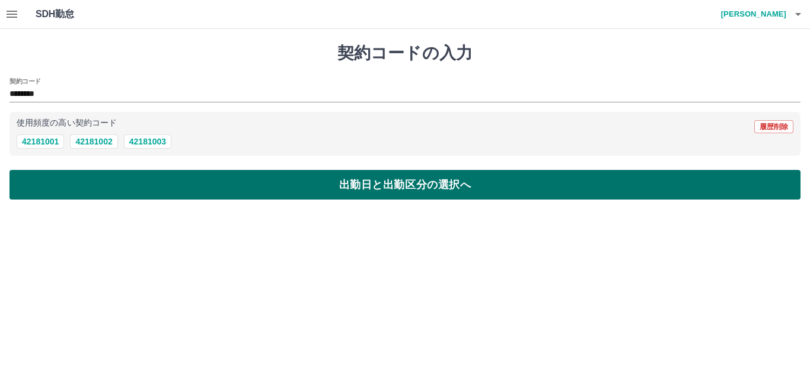
click at [67, 191] on button "出勤日と出勤区分の選択へ" at bounding box center [404, 185] width 791 height 30
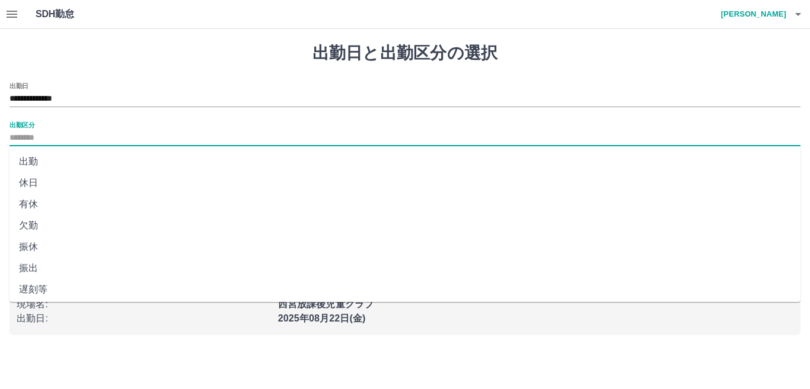
click at [51, 138] on input "出勤区分" at bounding box center [404, 138] width 791 height 15
click at [47, 183] on li "休日" at bounding box center [404, 182] width 791 height 21
type input "**"
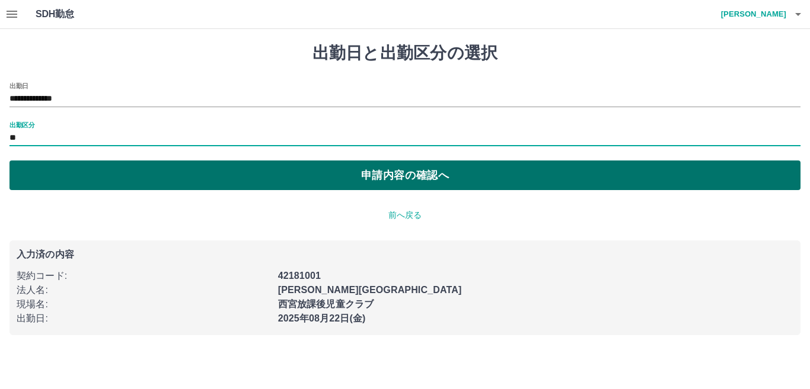
click at [121, 175] on button "申請内容の確認へ" at bounding box center [404, 176] width 791 height 30
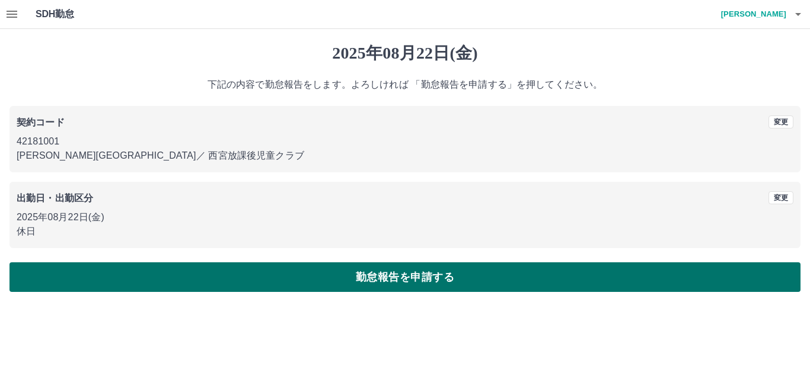
click at [183, 277] on button "勤怠報告を申請する" at bounding box center [404, 278] width 791 height 30
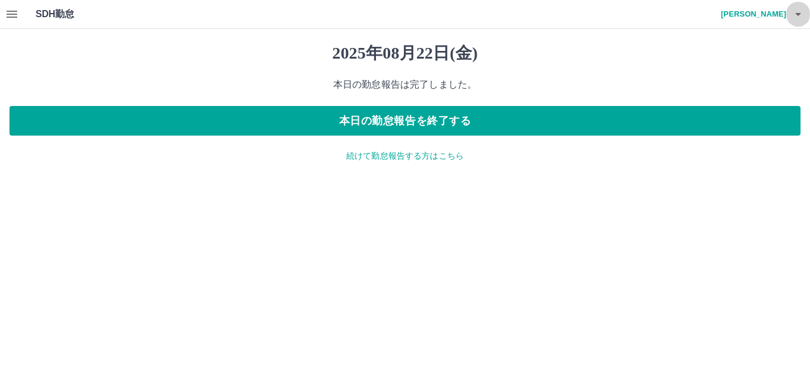
click at [799, 17] on icon "button" at bounding box center [798, 14] width 14 height 14
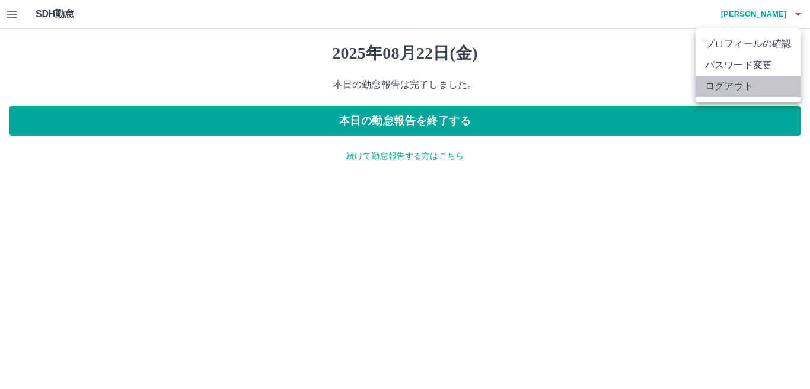
click at [744, 91] on li "ログアウト" at bounding box center [747, 86] width 105 height 21
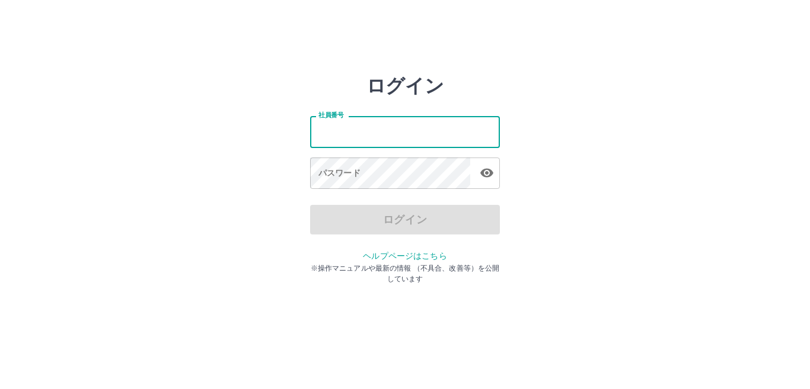
click at [362, 131] on input "社員番号" at bounding box center [405, 131] width 190 height 31
type input "*******"
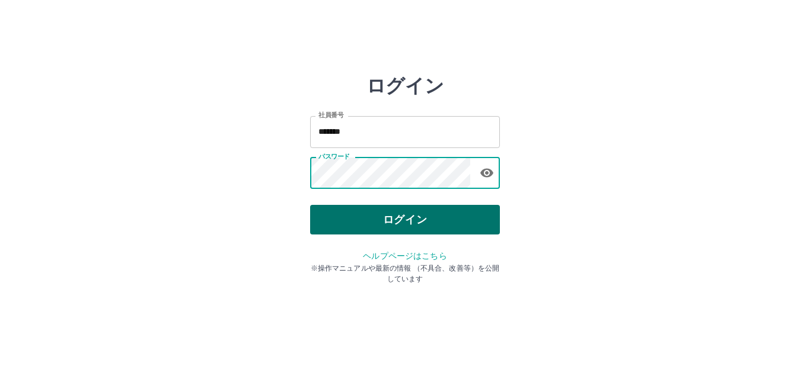
click at [328, 220] on button "ログイン" at bounding box center [405, 220] width 190 height 30
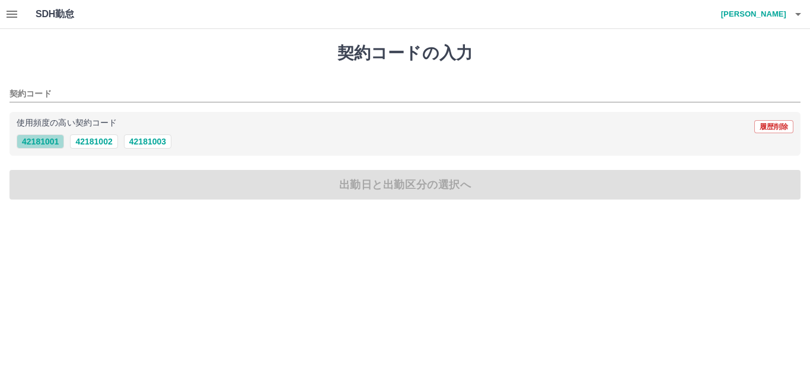
click at [31, 140] on button "42181001" at bounding box center [40, 142] width 47 height 14
type input "********"
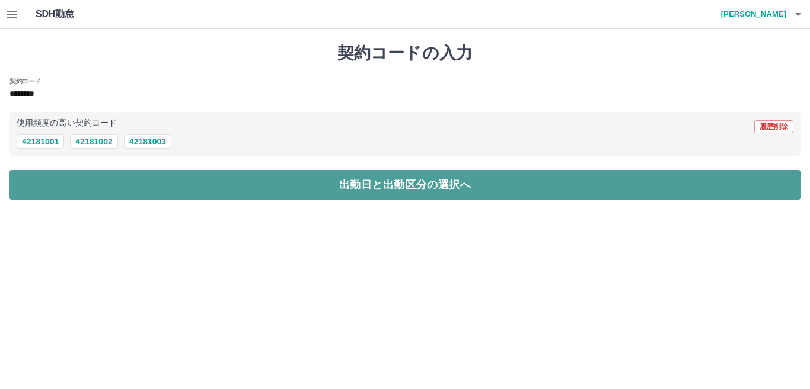
click at [108, 186] on button "出勤日と出勤区分の選択へ" at bounding box center [404, 185] width 791 height 30
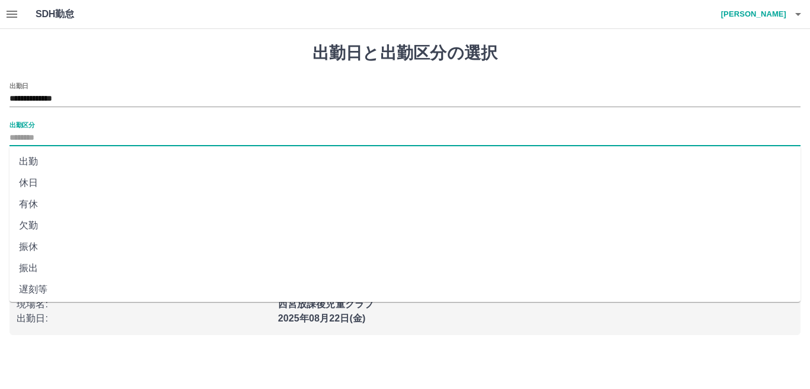
click at [53, 139] on input "出勤区分" at bounding box center [404, 138] width 791 height 15
click at [50, 187] on li "休日" at bounding box center [404, 182] width 791 height 21
type input "**"
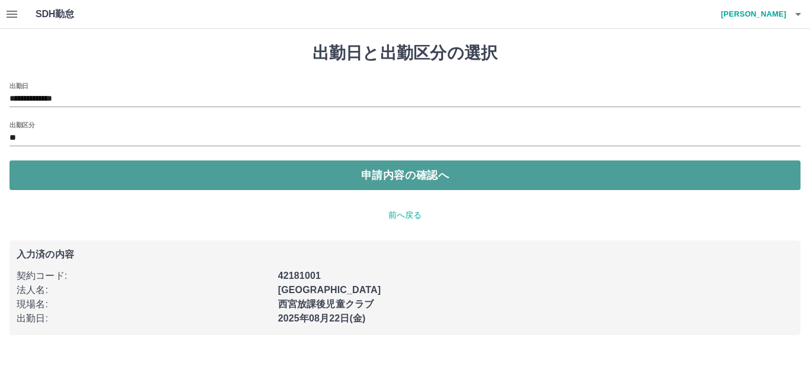
click at [65, 184] on button "申請内容の確認へ" at bounding box center [404, 176] width 791 height 30
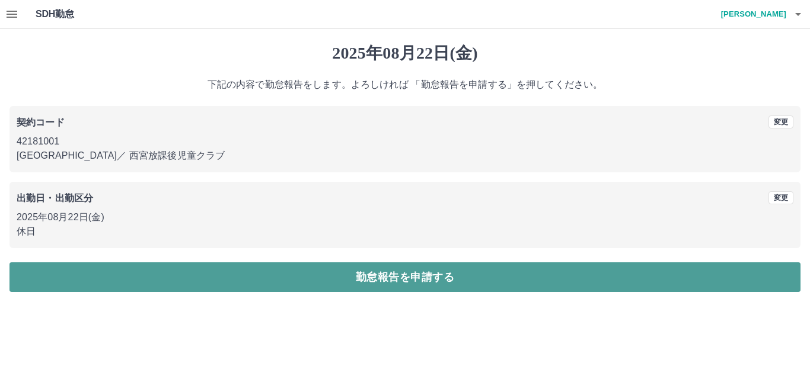
click at [90, 279] on button "勤怠報告を申請する" at bounding box center [404, 278] width 791 height 30
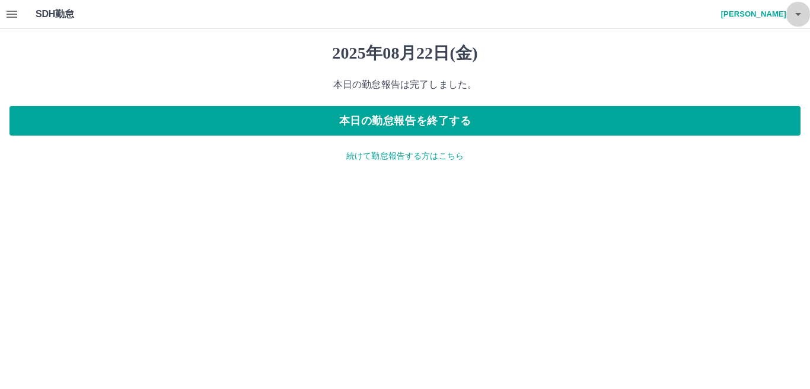
click at [797, 14] on icon "button" at bounding box center [798, 14] width 6 height 3
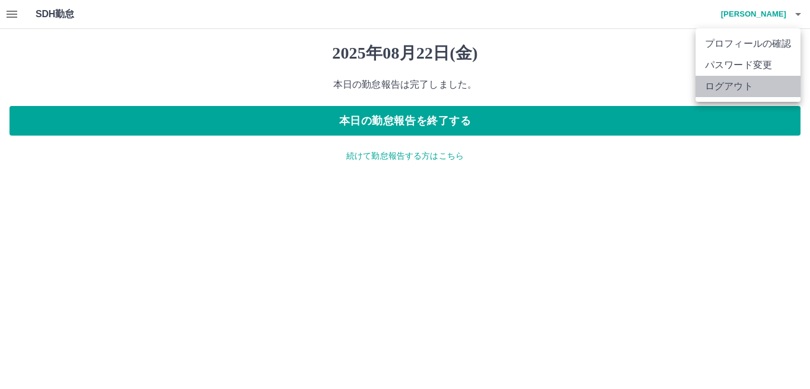
click at [706, 85] on li "ログアウト" at bounding box center [747, 86] width 105 height 21
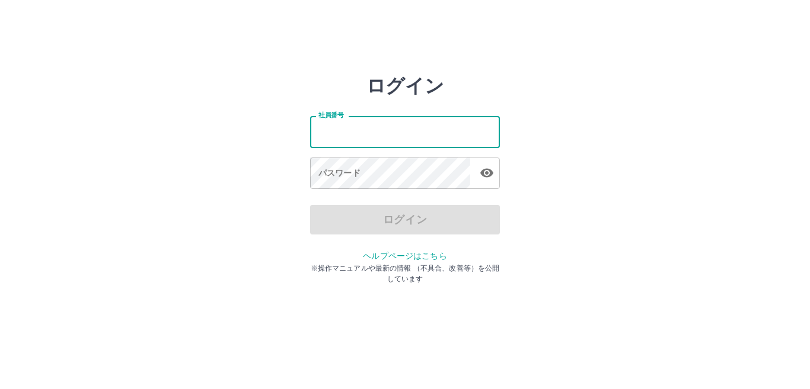
click at [366, 132] on input "社員番号" at bounding box center [405, 131] width 190 height 31
type input "*******"
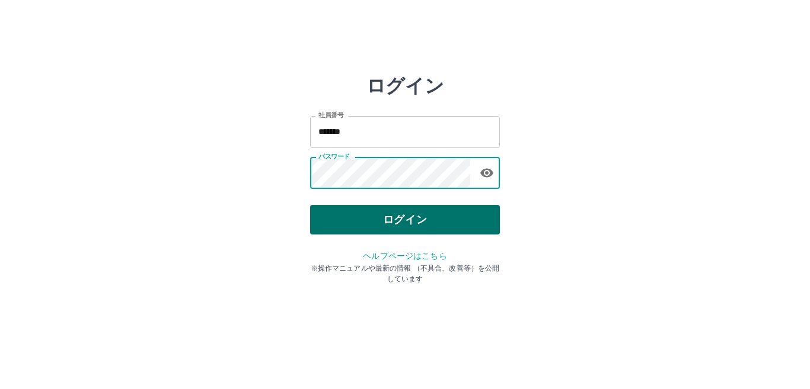
click at [386, 223] on button "ログイン" at bounding box center [405, 220] width 190 height 30
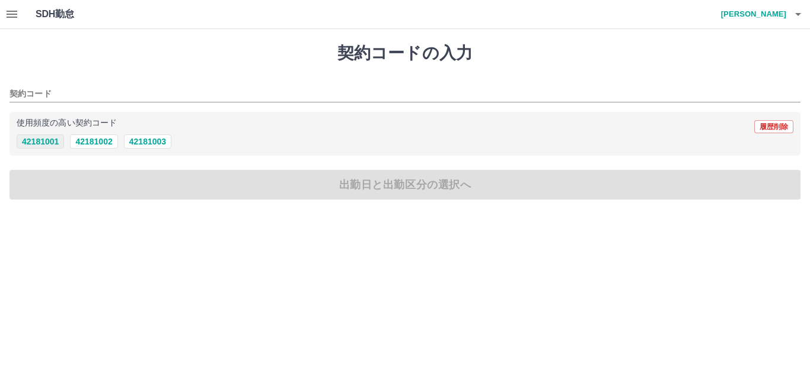
click at [33, 143] on button "42181001" at bounding box center [40, 142] width 47 height 14
type input "********"
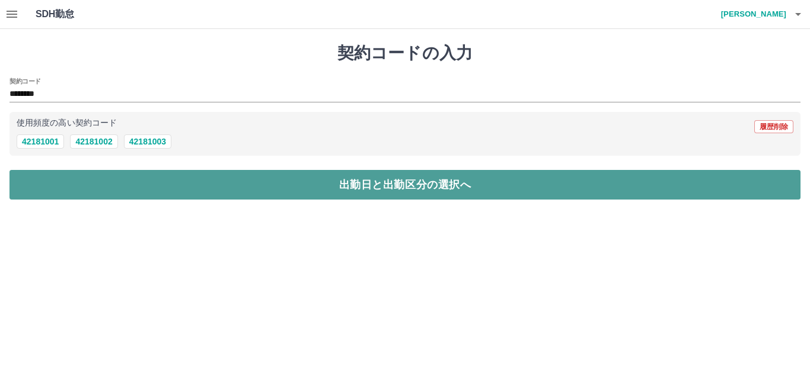
click at [62, 192] on button "出勤日と出勤区分の選択へ" at bounding box center [404, 185] width 791 height 30
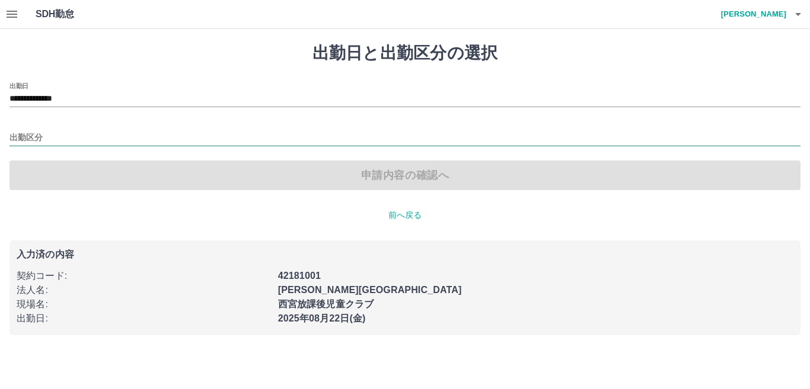
click at [56, 136] on input "出勤区分" at bounding box center [404, 138] width 791 height 15
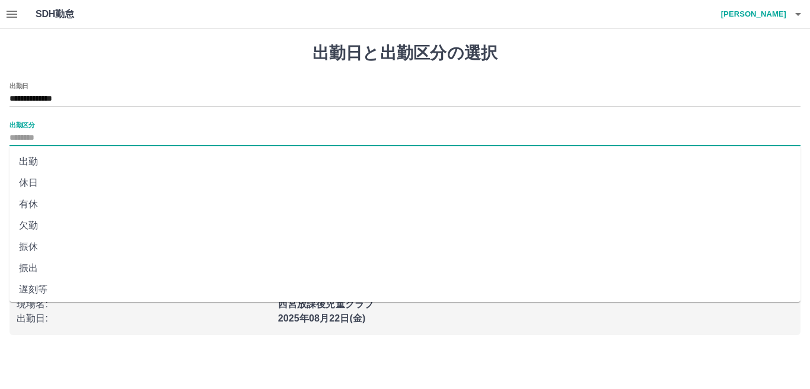
click at [50, 188] on li "休日" at bounding box center [404, 182] width 791 height 21
type input "**"
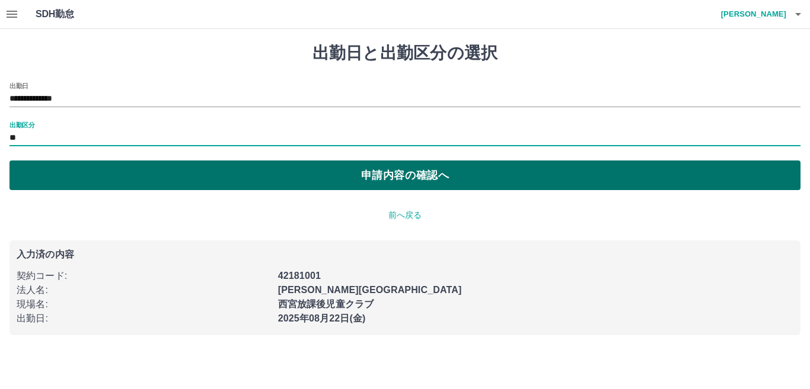
click at [81, 180] on button "申請内容の確認へ" at bounding box center [404, 176] width 791 height 30
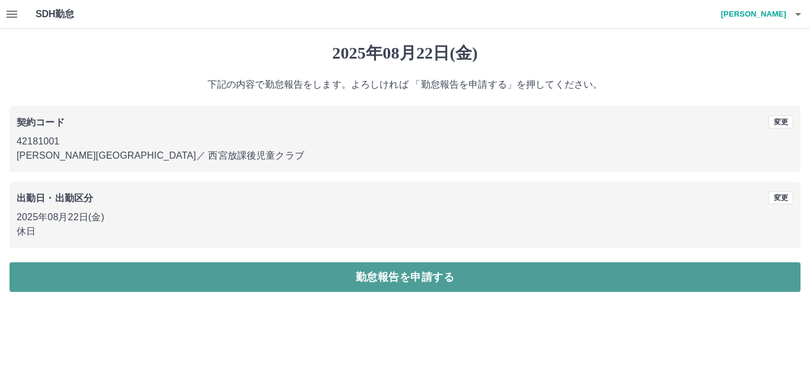
click at [95, 280] on button "勤怠報告を申請する" at bounding box center [404, 278] width 791 height 30
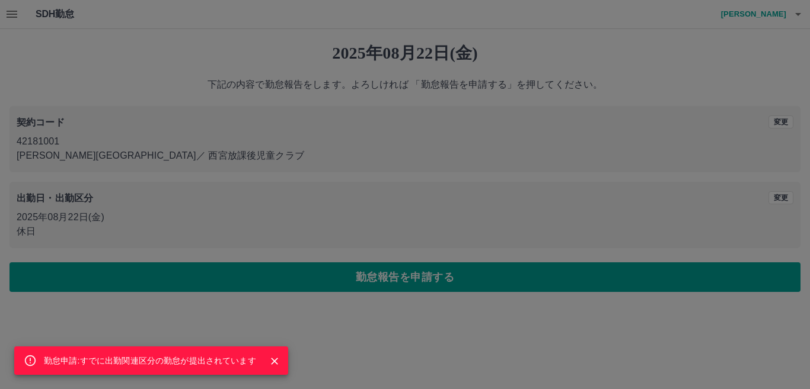
click at [273, 362] on icon "Close" at bounding box center [275, 362] width 12 height 12
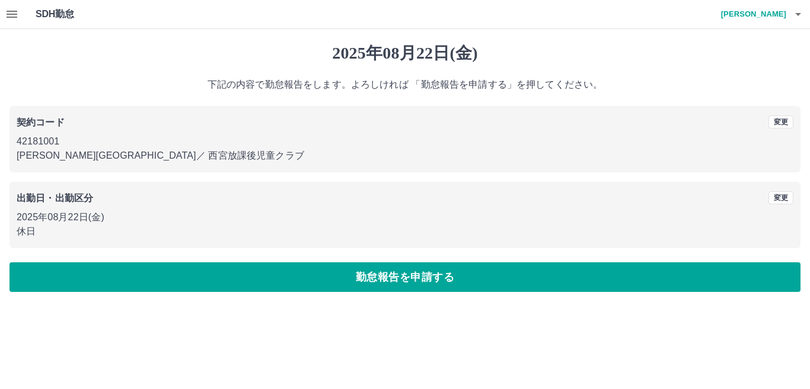
click at [328, 204] on div "出勤日・出勤区分" at bounding box center [308, 198] width 583 height 14
click at [800, 11] on icon "button" at bounding box center [798, 14] width 14 height 14
click at [733, 91] on li "ログアウト" at bounding box center [747, 86] width 105 height 21
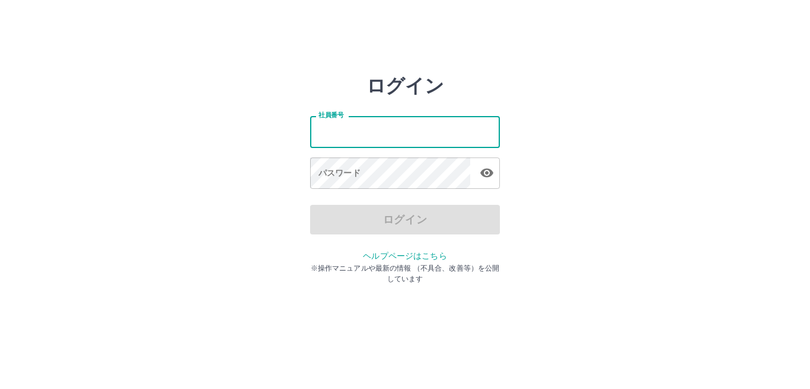
click at [359, 128] on input "社員番号" at bounding box center [405, 131] width 190 height 31
type input "*******"
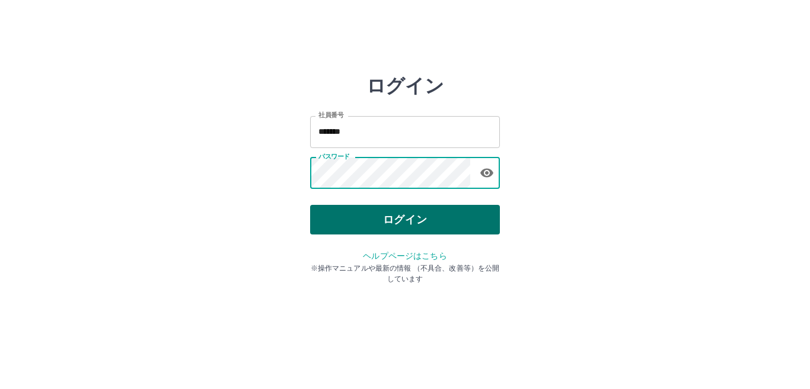
click at [331, 226] on button "ログイン" at bounding box center [405, 220] width 190 height 30
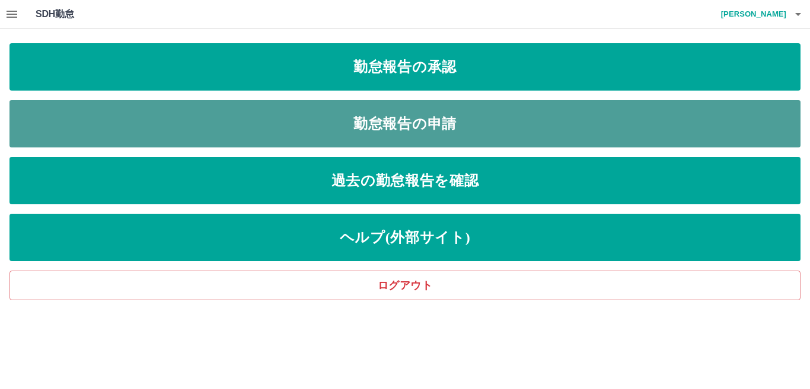
click at [290, 123] on link "勤怠報告の申請" at bounding box center [404, 123] width 791 height 47
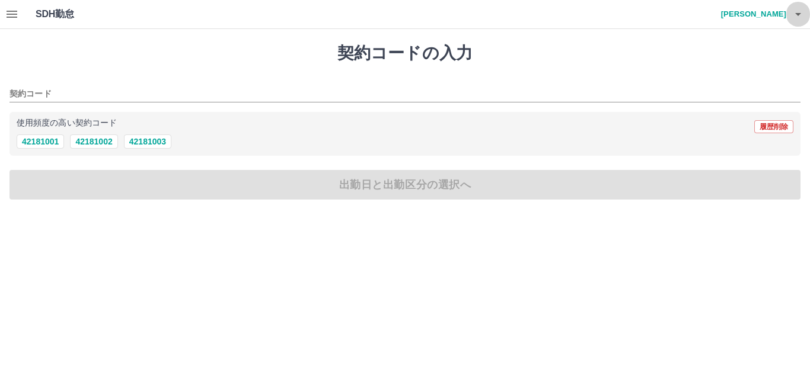
click at [795, 14] on icon "button" at bounding box center [798, 14] width 6 height 3
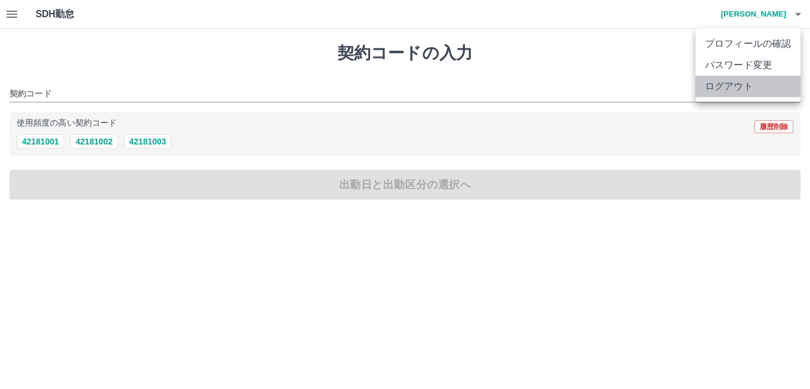
click at [741, 85] on li "ログアウト" at bounding box center [747, 86] width 105 height 21
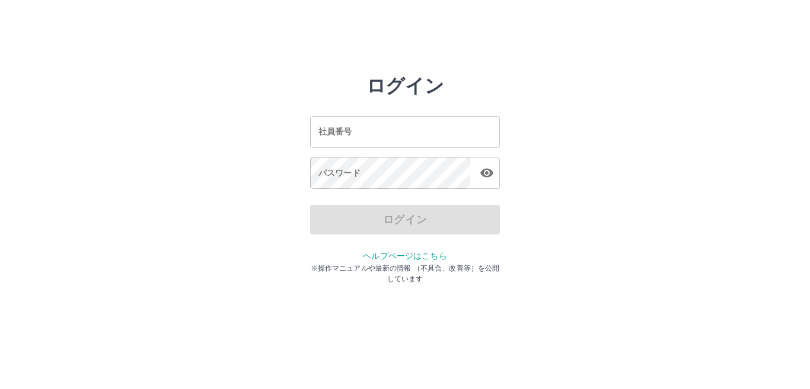
click at [362, 132] on input "社員番号" at bounding box center [405, 131] width 190 height 31
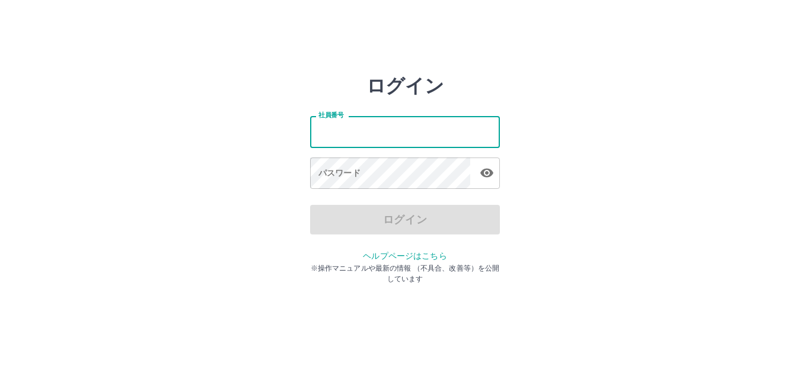
type input "*******"
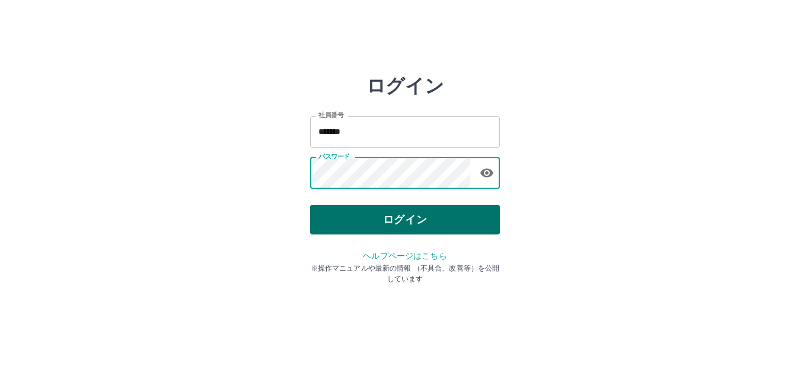
click at [353, 225] on button "ログイン" at bounding box center [405, 220] width 190 height 30
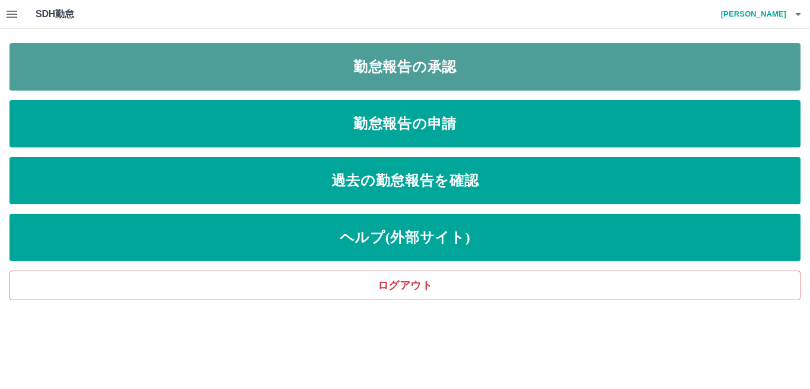
click at [264, 63] on link "勤怠報告の承認" at bounding box center [404, 66] width 791 height 47
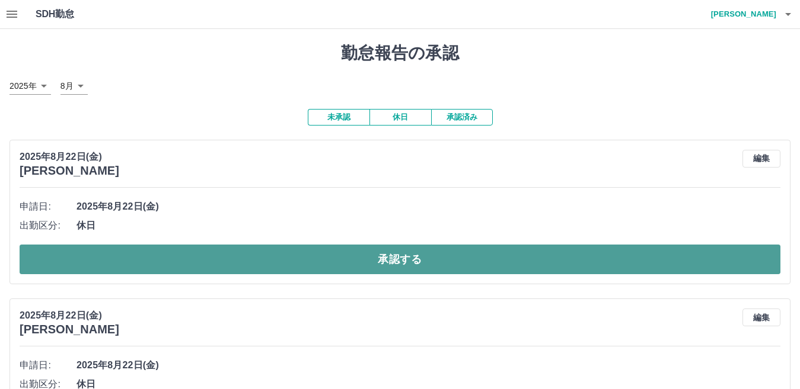
click at [143, 257] on button "承認する" at bounding box center [400, 260] width 760 height 30
click at [164, 255] on button "承認する" at bounding box center [400, 260] width 760 height 30
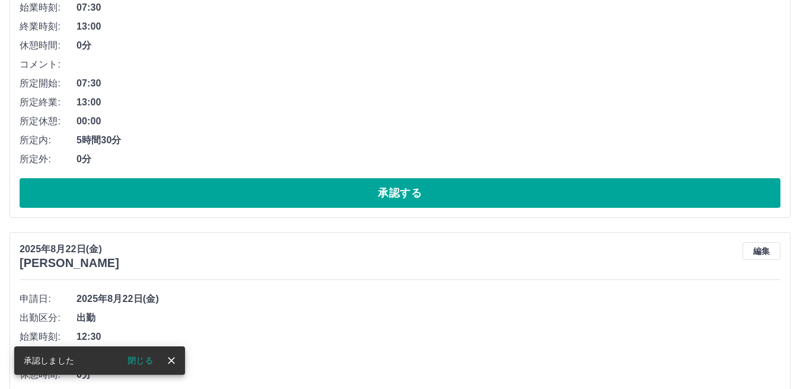
scroll to position [78, 0]
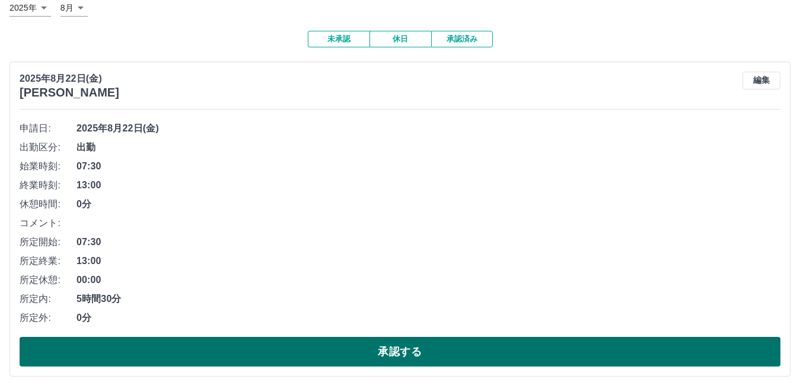
click at [204, 361] on button "承認する" at bounding box center [400, 352] width 760 height 30
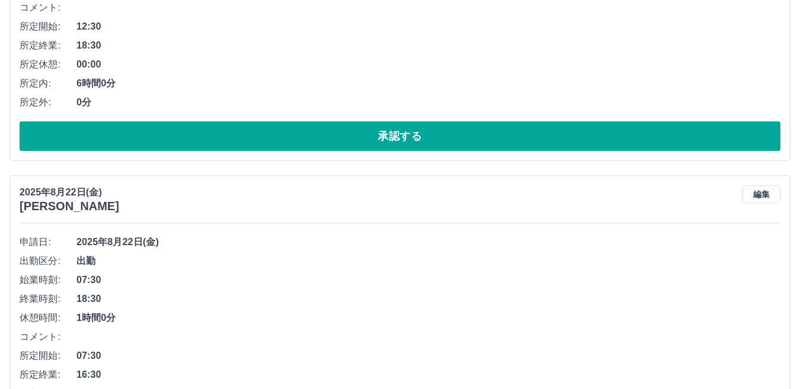
scroll to position [119, 0]
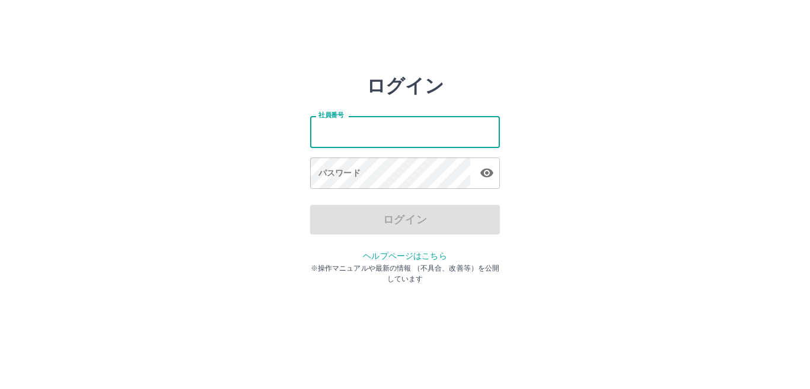
click at [363, 133] on input "社員番号" at bounding box center [405, 131] width 190 height 31
type input "*******"
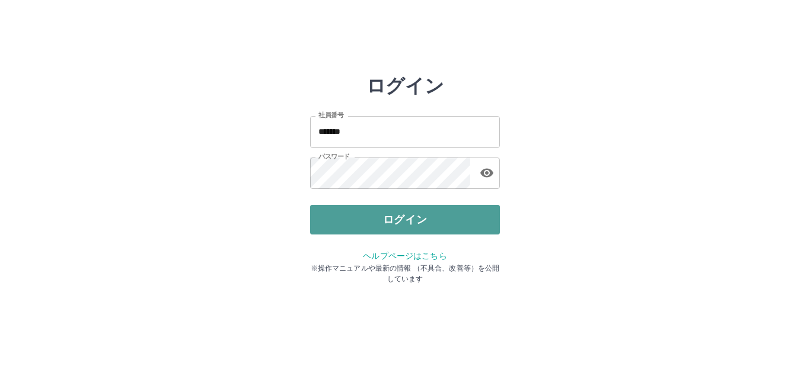
click at [324, 221] on button "ログイン" at bounding box center [405, 220] width 190 height 30
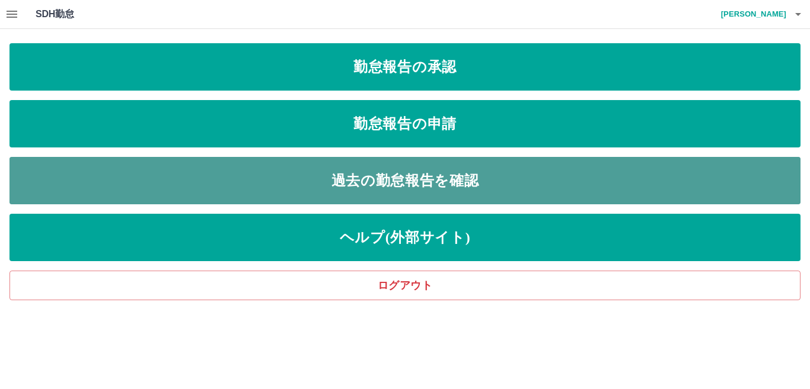
click at [360, 178] on link "過去の勤怠報告を確認" at bounding box center [404, 180] width 791 height 47
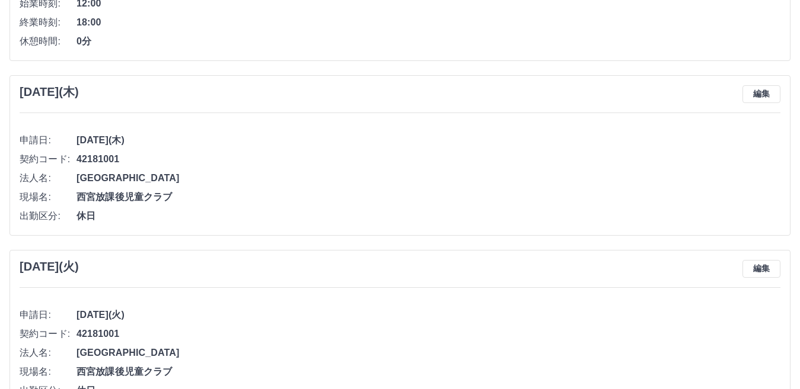
scroll to position [4591, 0]
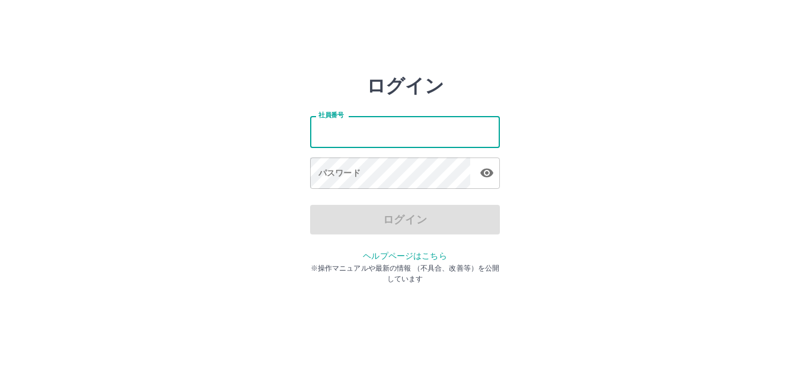
click at [367, 138] on input "社員番号" at bounding box center [405, 131] width 190 height 31
type input "*******"
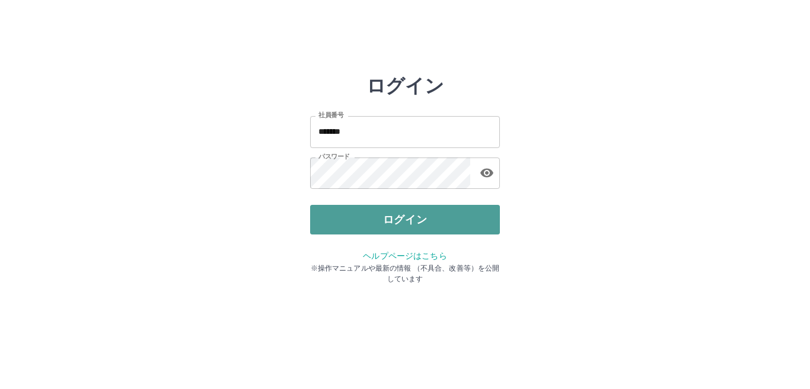
click at [357, 222] on button "ログイン" at bounding box center [405, 220] width 190 height 30
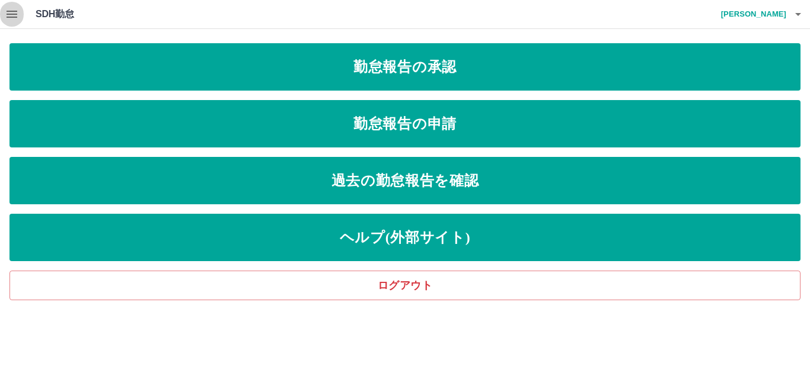
click at [14, 14] on icon "button" at bounding box center [12, 14] width 11 height 7
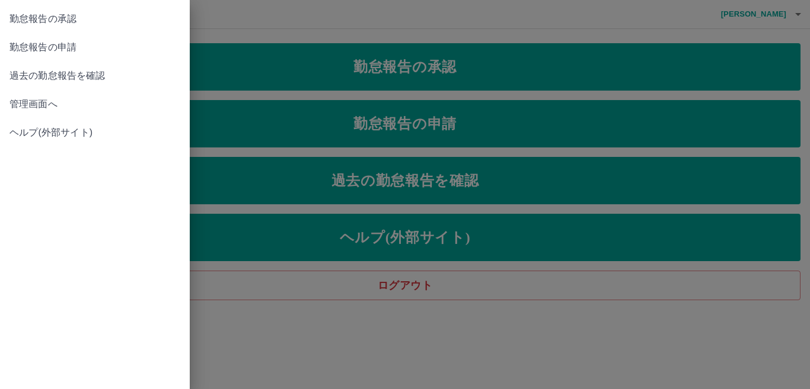
click at [50, 100] on span "管理画面へ" at bounding box center [94, 104] width 171 height 14
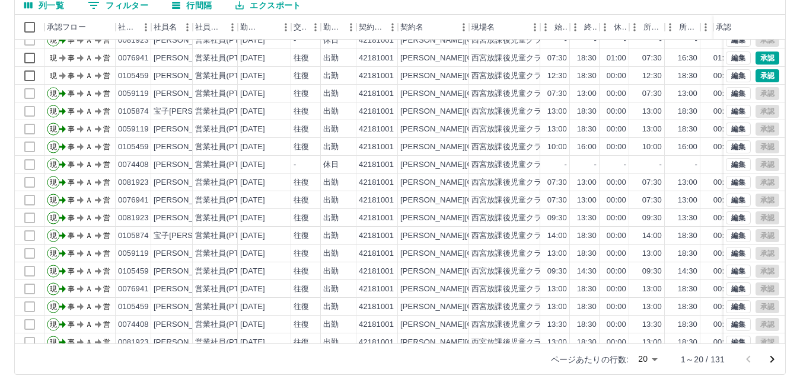
scroll to position [2, 0]
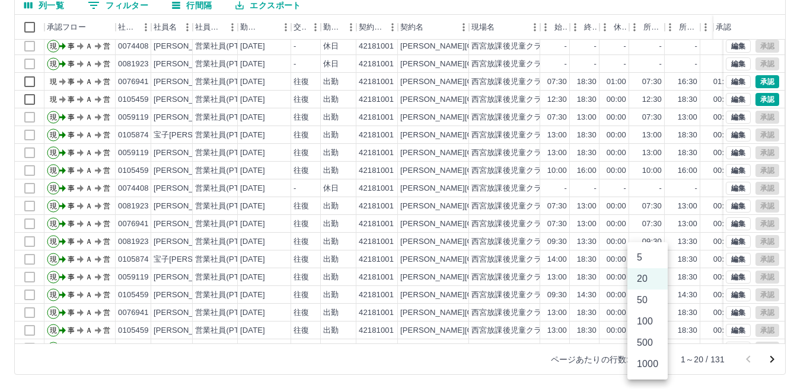
click at [655, 357] on body "SDH勤怠 [PERSON_NAME] 勤務実績承認 前月 [DATE] 次月 今月 月選択 承認モード 削除モード 一括承認 列一覧 0 フィルター 行間隔…" at bounding box center [405, 139] width 810 height 501
click at [641, 302] on li "50" at bounding box center [647, 300] width 40 height 21
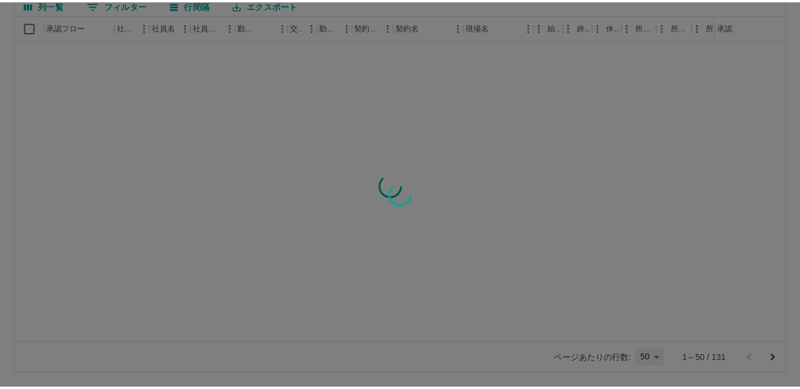
scroll to position [0, 0]
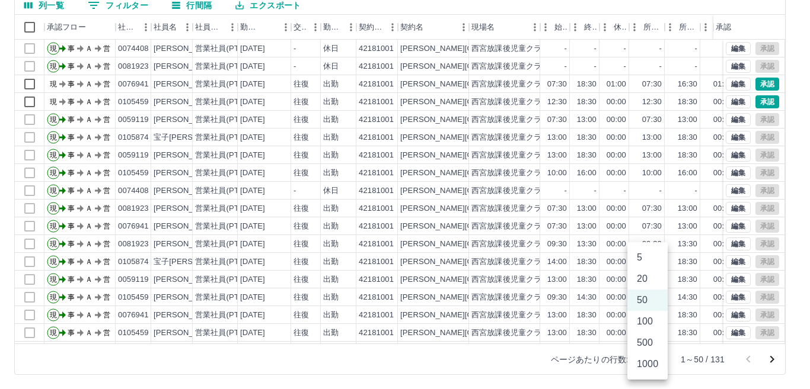
click at [657, 363] on body "SDH勤怠 枡川　須磨子 勤務実績承認 前月 2025年08月 次月 今月 月選択 承認モード 削除モード 一括承認 列一覧 0 フィルター 行間隔 エクスポ…" at bounding box center [405, 139] width 810 height 501
click at [644, 279] on li "20" at bounding box center [647, 279] width 40 height 21
type input "**"
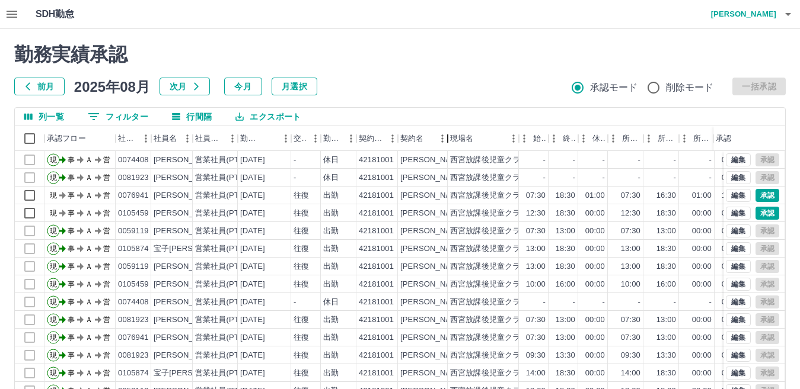
drag, startPoint x: 471, startPoint y: 132, endPoint x: 450, endPoint y: 132, distance: 21.3
click at [450, 132] on div "契約名" at bounding box center [447, 138] width 14 height 25
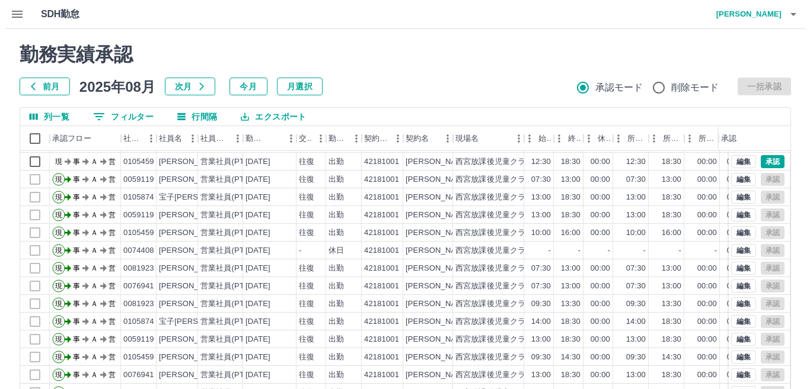
scroll to position [62, 0]
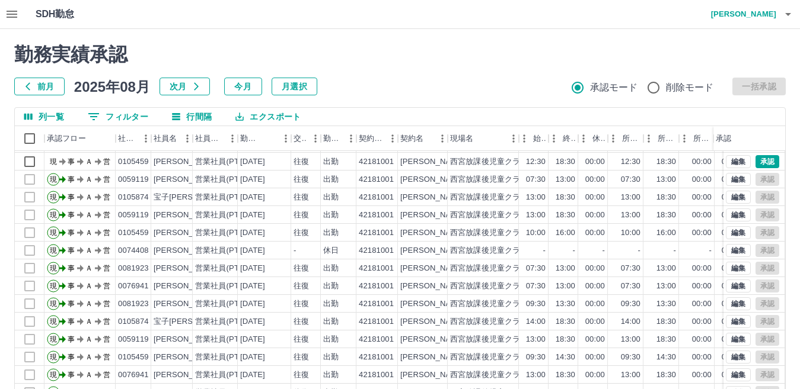
click at [787, 12] on icon "button" at bounding box center [788, 14] width 14 height 14
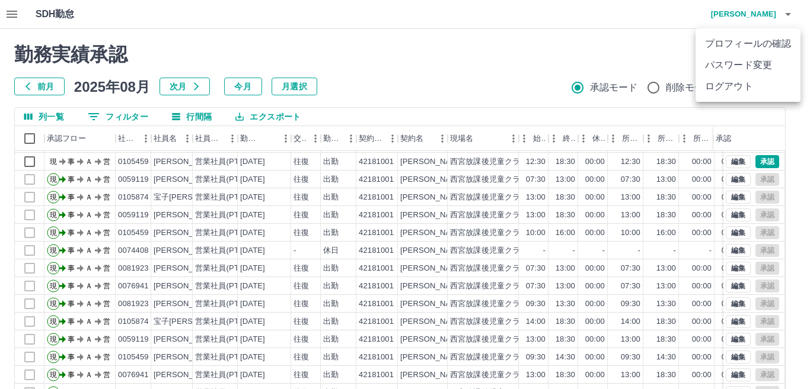
click at [730, 87] on li "ログアウト" at bounding box center [747, 86] width 105 height 21
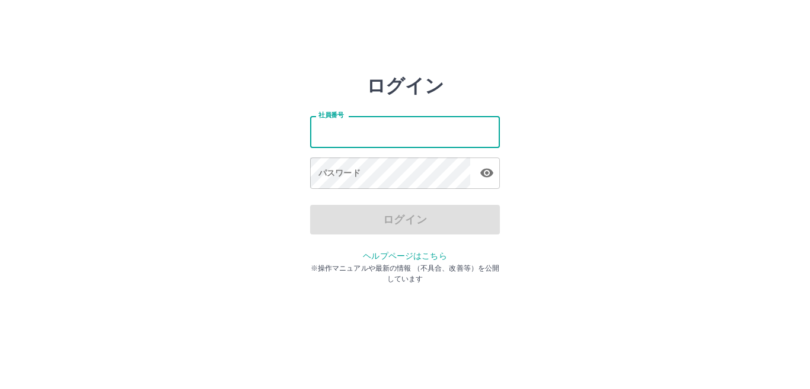
type input "*******"
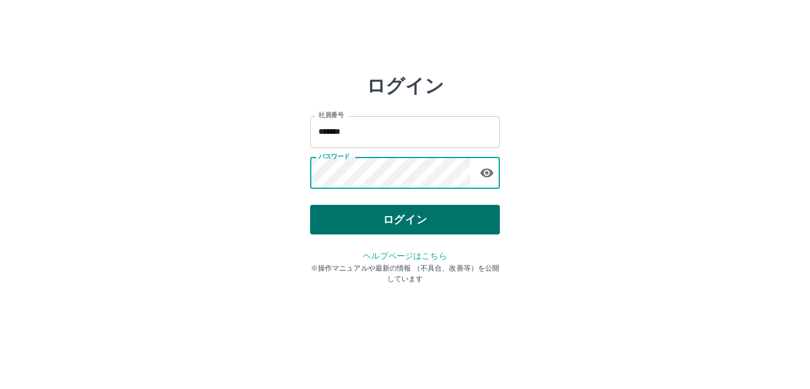
click at [331, 225] on button "ログイン" at bounding box center [405, 220] width 190 height 30
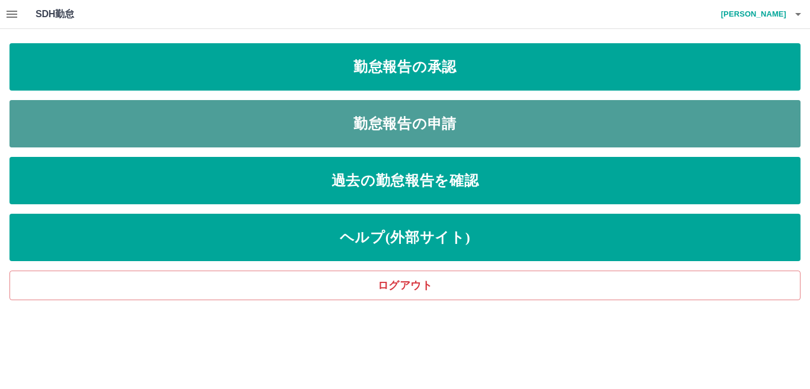
click at [183, 129] on link "勤怠報告の申請" at bounding box center [404, 123] width 791 height 47
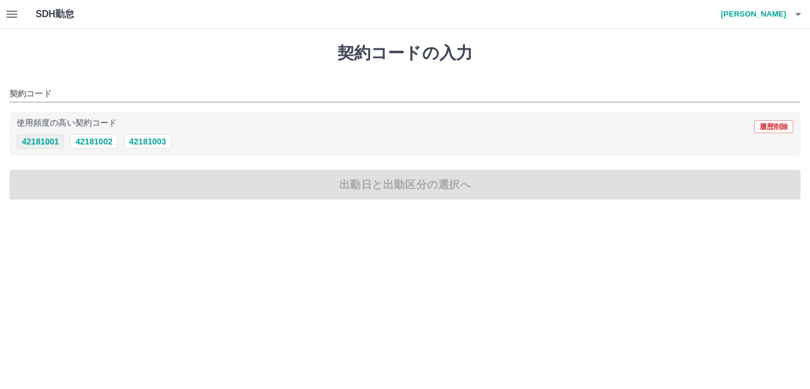
click at [57, 142] on button "42181001" at bounding box center [40, 142] width 47 height 14
type input "********"
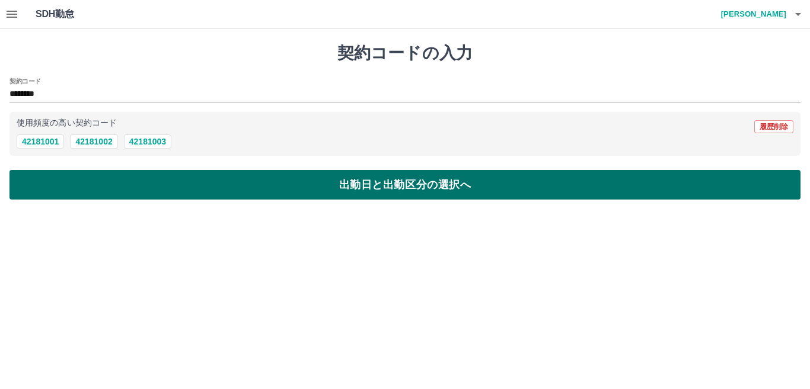
click at [62, 181] on button "出勤日と出勤区分の選択へ" at bounding box center [404, 185] width 791 height 30
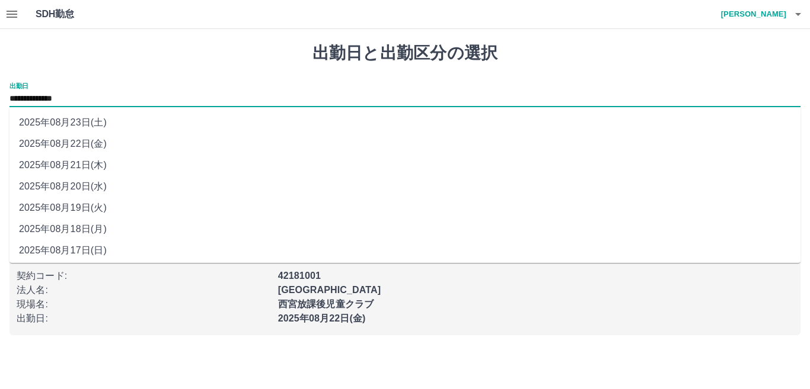
click at [91, 101] on input "**********" at bounding box center [404, 99] width 791 height 15
click at [76, 187] on li "2025年08月20日(水)" at bounding box center [404, 186] width 791 height 21
type input "**********"
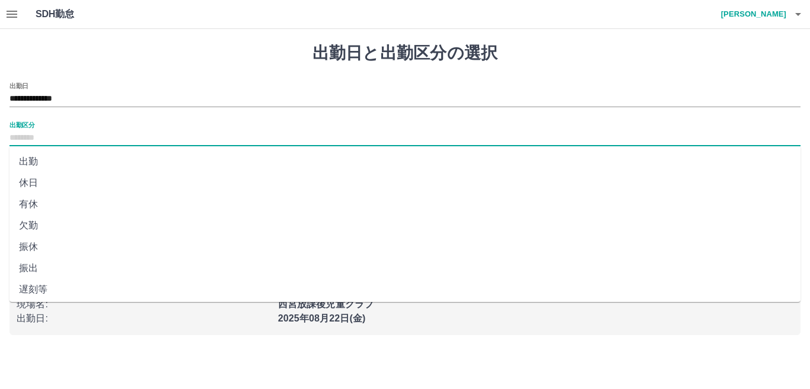
drag, startPoint x: 50, startPoint y: 136, endPoint x: 51, endPoint y: 145, distance: 8.9
click at [50, 138] on input "出勤区分" at bounding box center [404, 138] width 791 height 15
click at [50, 165] on li "出勤" at bounding box center [404, 161] width 791 height 21
type input "**"
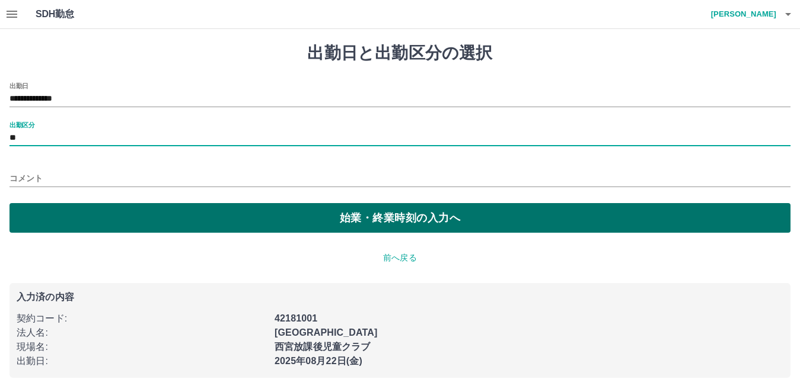
click at [55, 222] on button "始業・終業時刻の入力へ" at bounding box center [399, 218] width 781 height 30
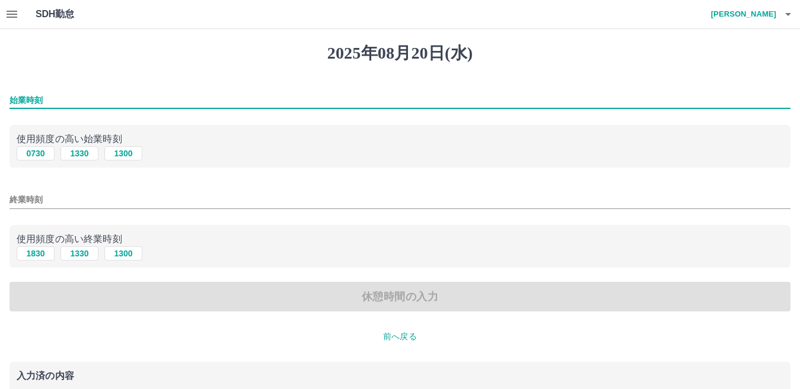
click at [57, 97] on input "始業時刻" at bounding box center [399, 100] width 781 height 17
click at [53, 101] on input "始業時刻" at bounding box center [399, 100] width 781 height 17
type input "****"
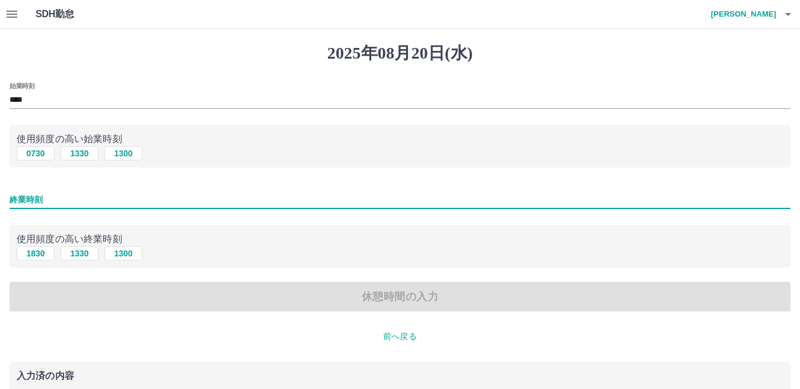
click at [58, 200] on input "終業時刻" at bounding box center [399, 199] width 781 height 17
click at [50, 200] on input "終業時刻" at bounding box center [399, 199] width 781 height 17
click at [52, 197] on input "終業時刻" at bounding box center [399, 199] width 781 height 17
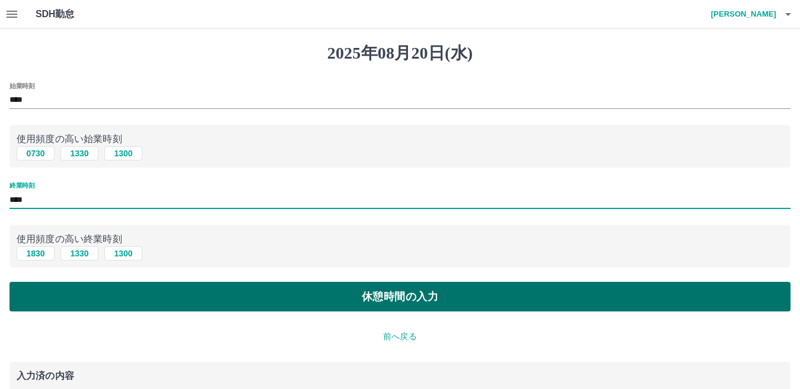
type input "****"
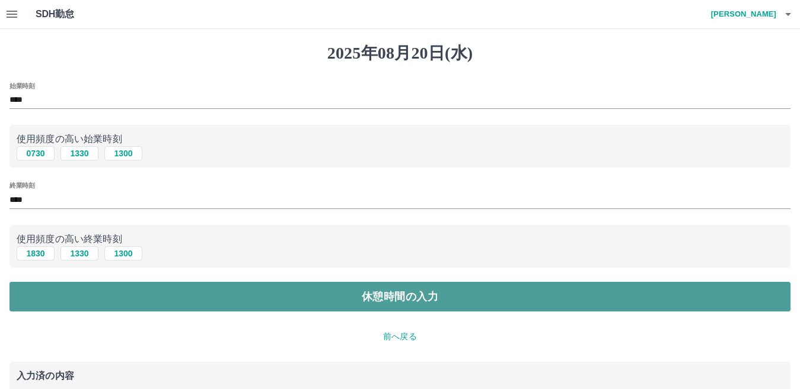
click at [43, 305] on button "休憩時間の入力" at bounding box center [399, 297] width 781 height 30
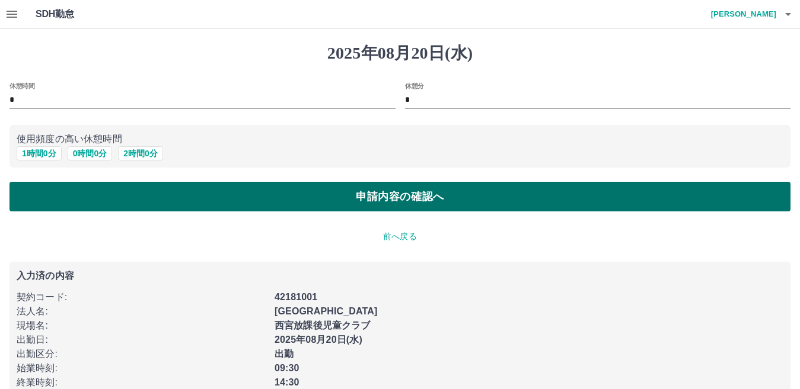
click at [70, 194] on button "申請内容の確認へ" at bounding box center [399, 197] width 781 height 30
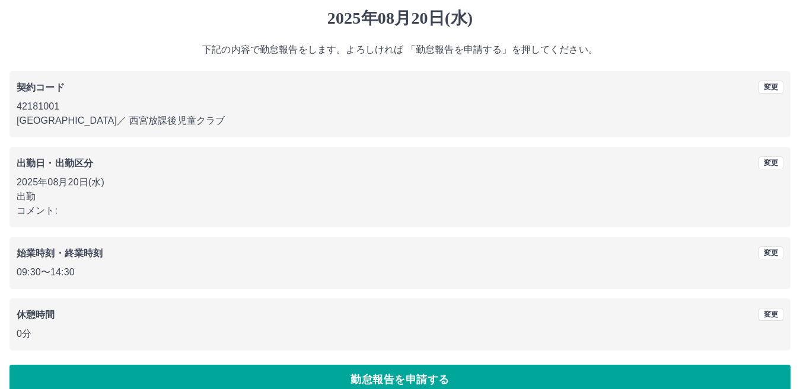
scroll to position [55, 0]
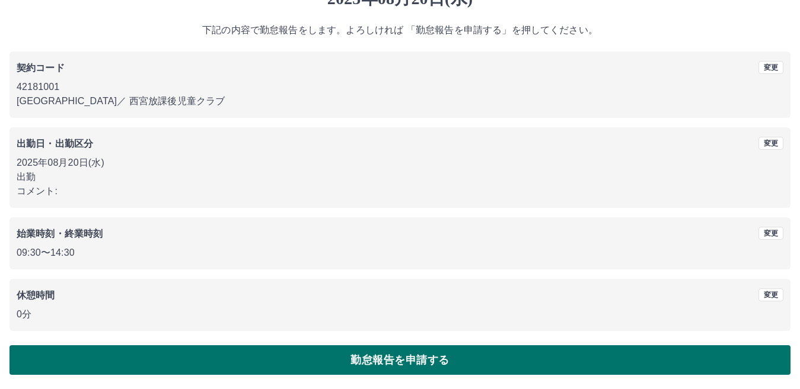
click at [114, 367] on button "勤怠報告を申請する" at bounding box center [399, 361] width 781 height 30
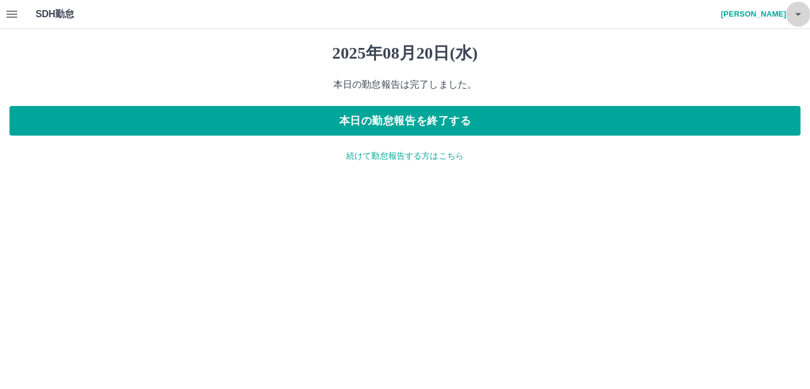
click at [798, 14] on icon "button" at bounding box center [798, 14] width 6 height 3
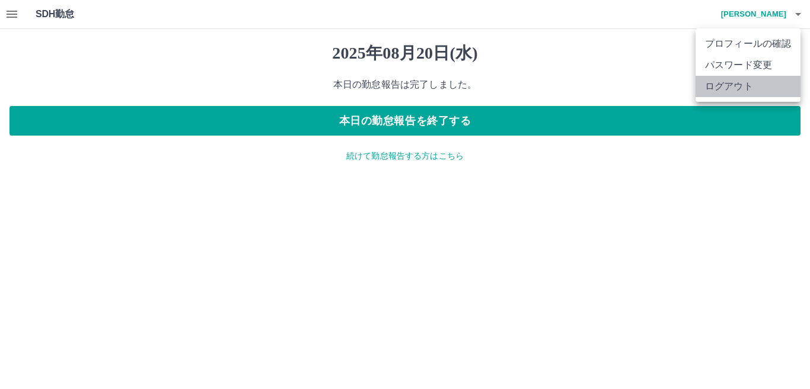
click at [733, 87] on li "ログアウト" at bounding box center [747, 86] width 105 height 21
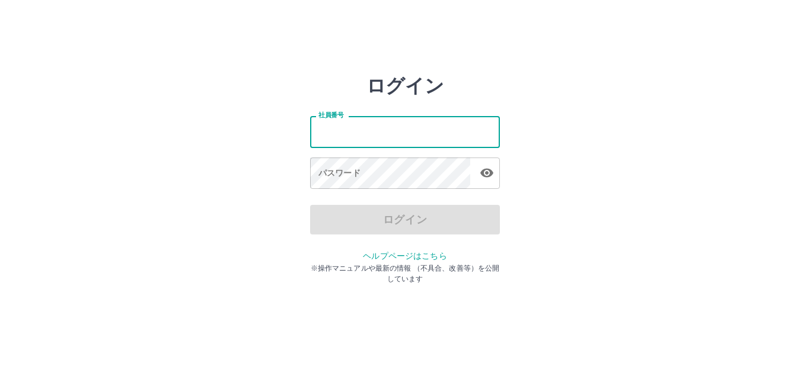
click at [373, 136] on input "社員番号" at bounding box center [405, 131] width 190 height 31
type input "*******"
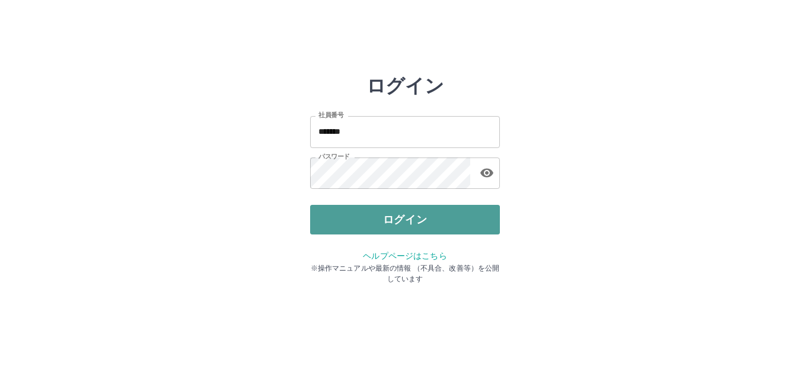
click at [337, 221] on button "ログイン" at bounding box center [405, 220] width 190 height 30
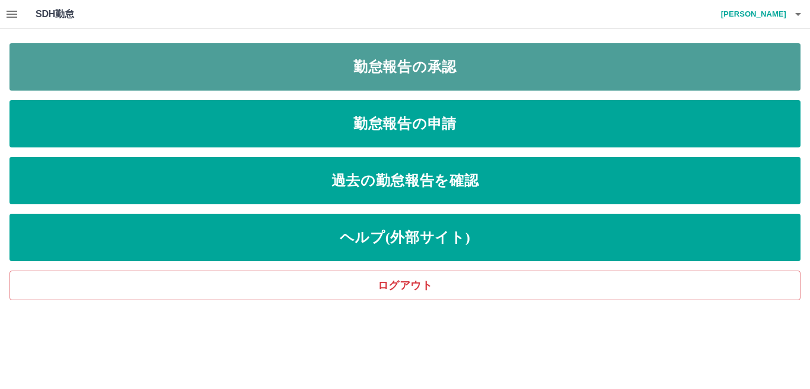
click at [238, 76] on link "勤怠報告の承認" at bounding box center [404, 66] width 791 height 47
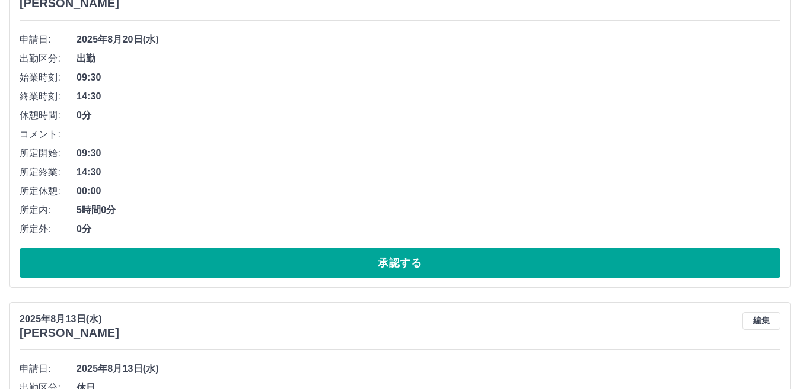
scroll to position [830, 0]
